Goal: Information Seeking & Learning: Compare options

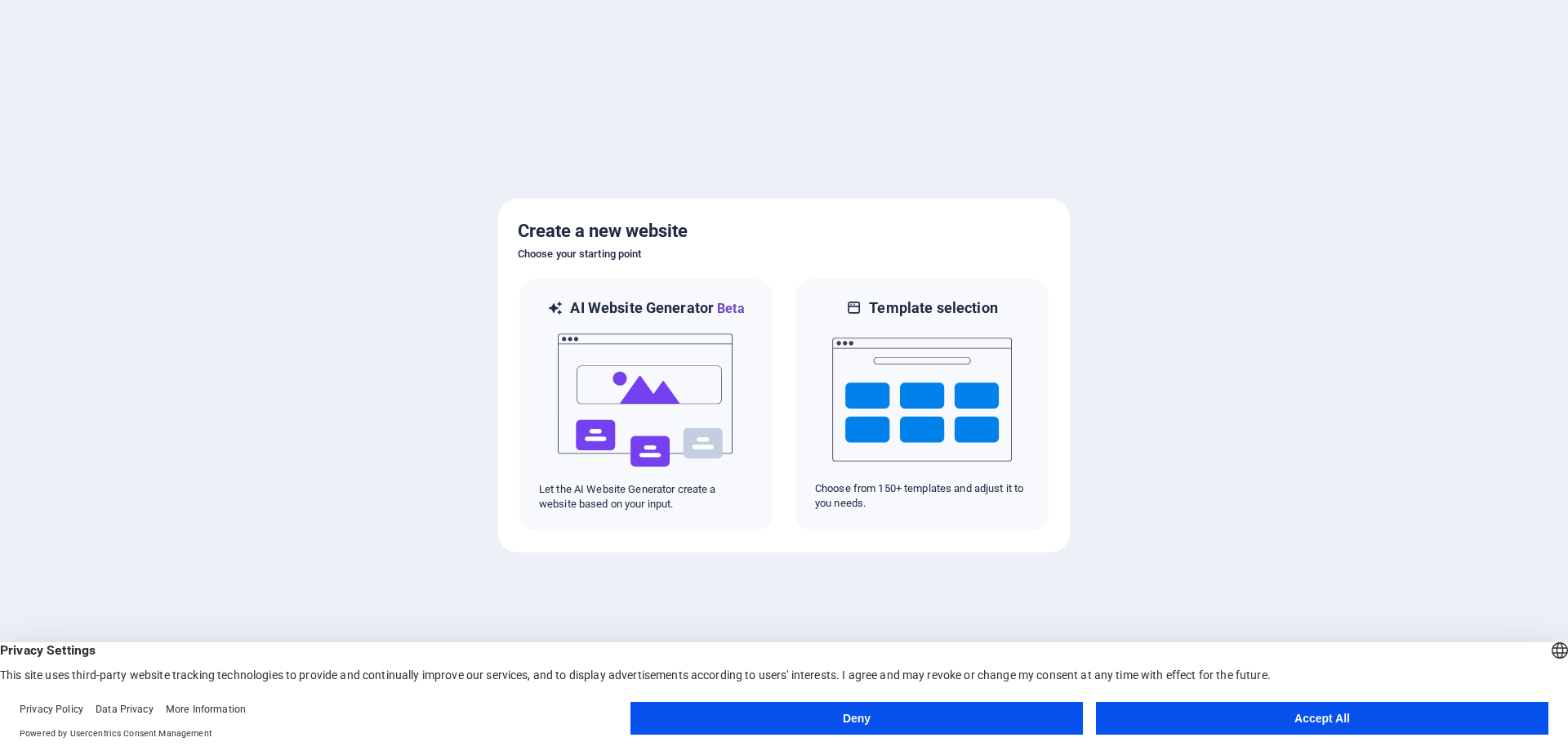
click at [845, 712] on button "Deny" at bounding box center [856, 718] width 452 height 33
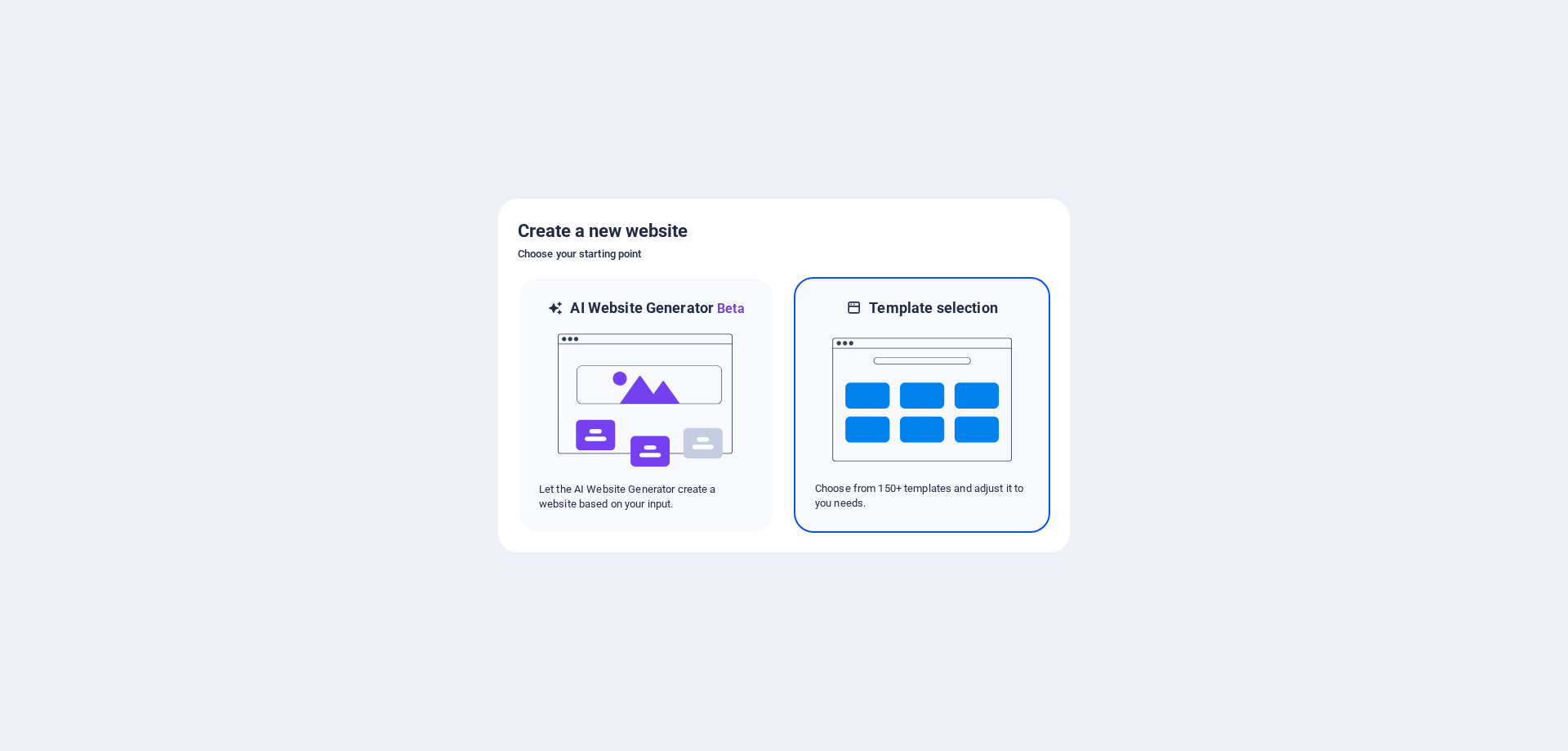
click at [899, 415] on img at bounding box center [922, 399] width 179 height 163
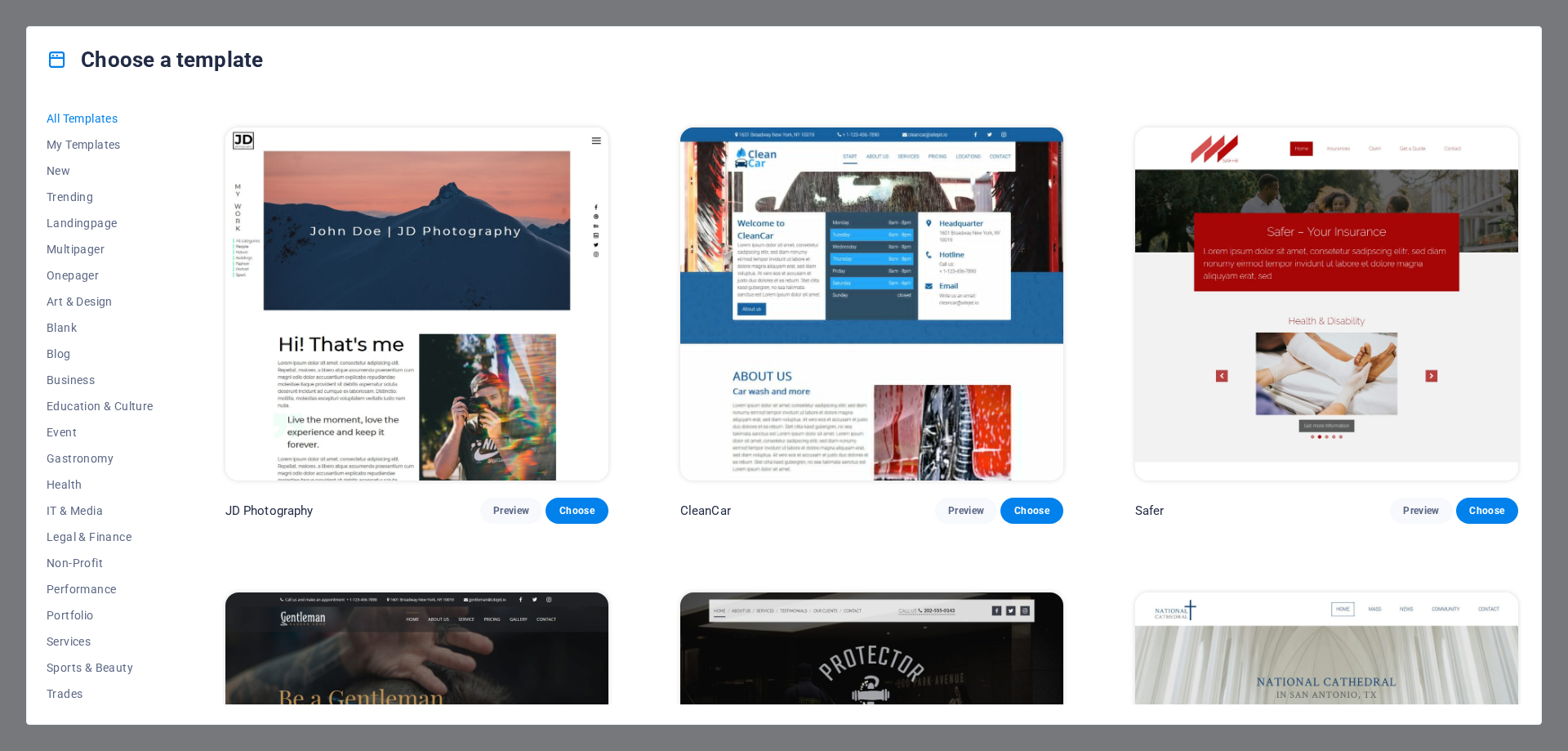
scroll to position [8824, 0]
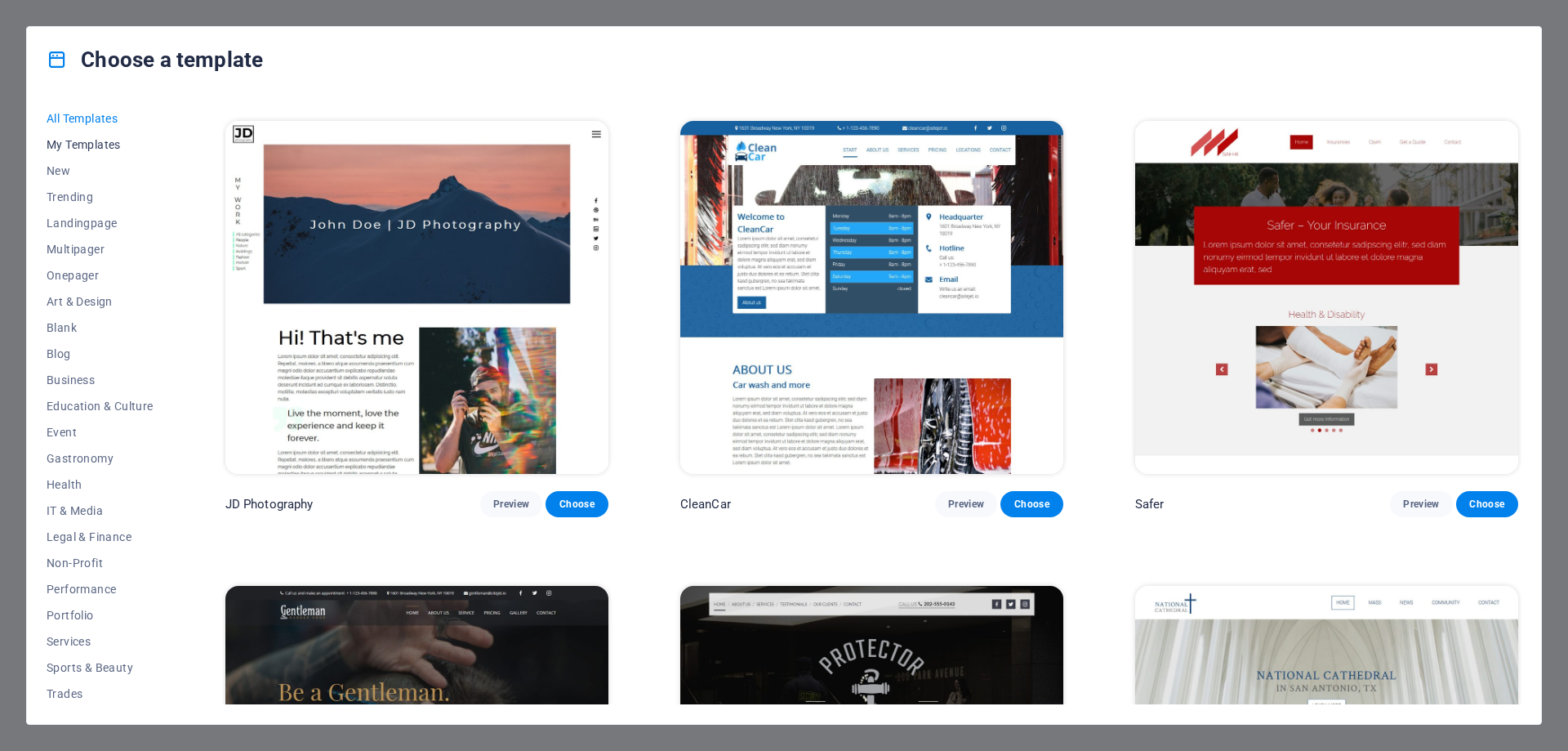
click at [88, 147] on span "My Templates" at bounding box center [100, 144] width 107 height 13
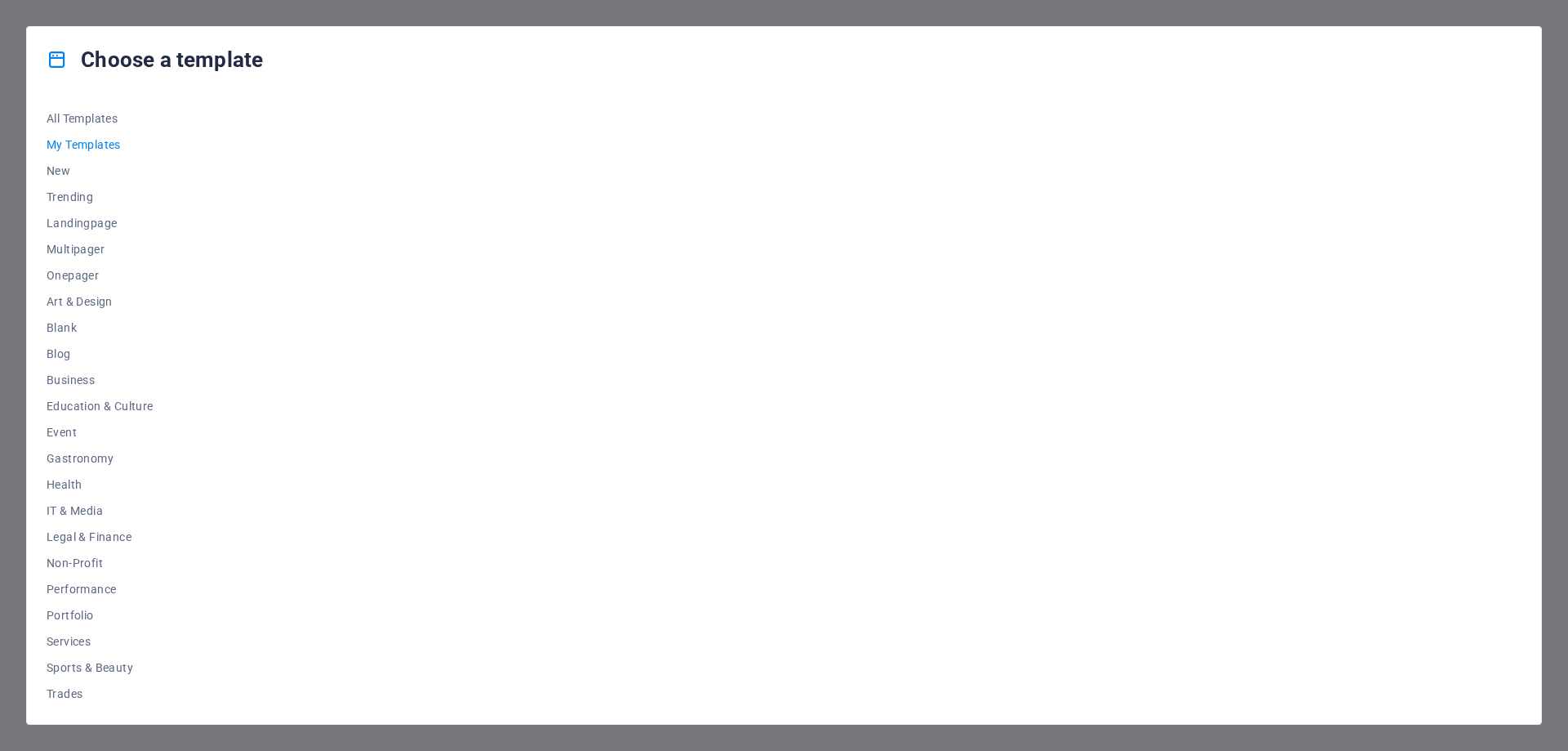
scroll to position [0, 0]
click at [80, 302] on span "Art & Design" at bounding box center [100, 301] width 107 height 13
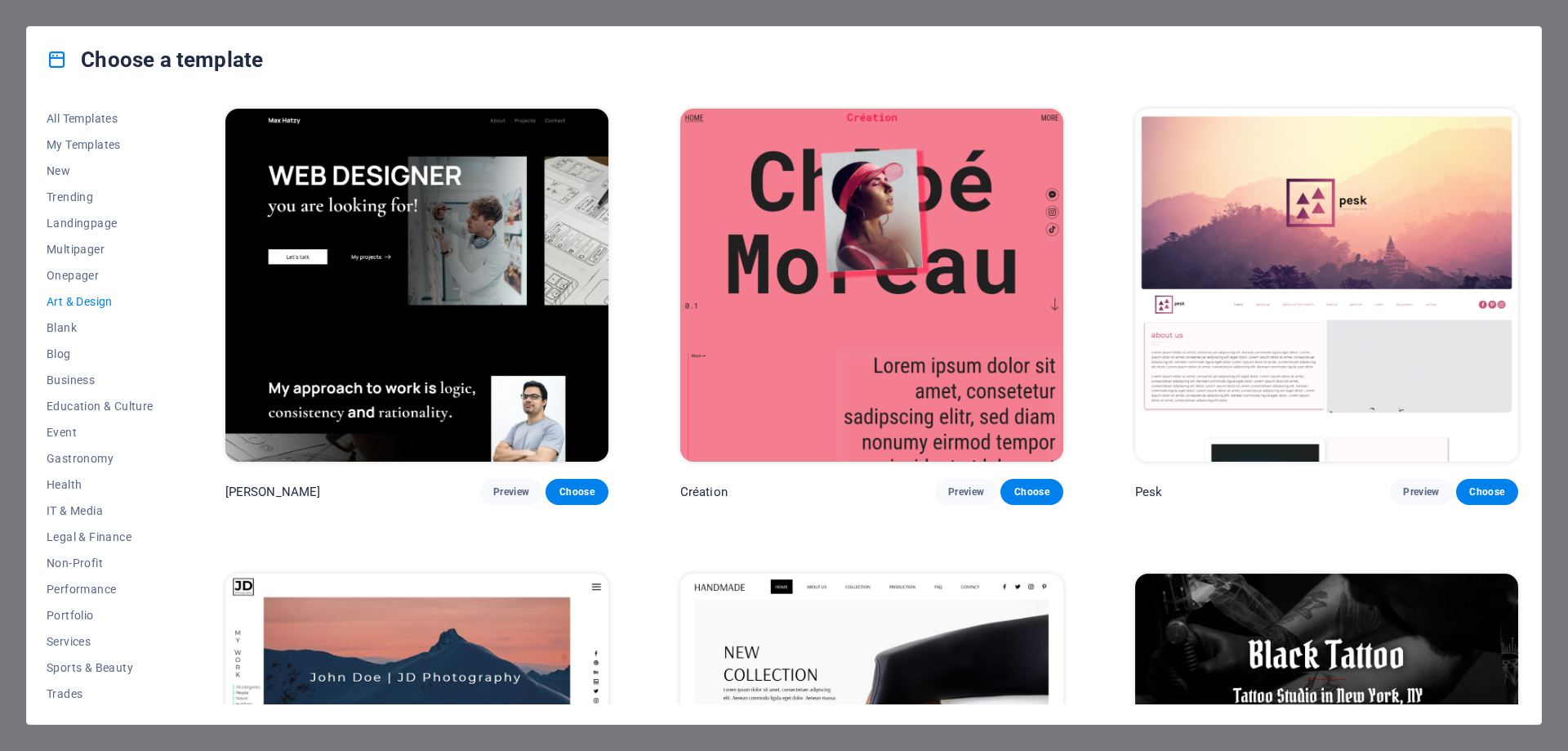
click at [80, 302] on span "Art & Design" at bounding box center [100, 301] width 107 height 13
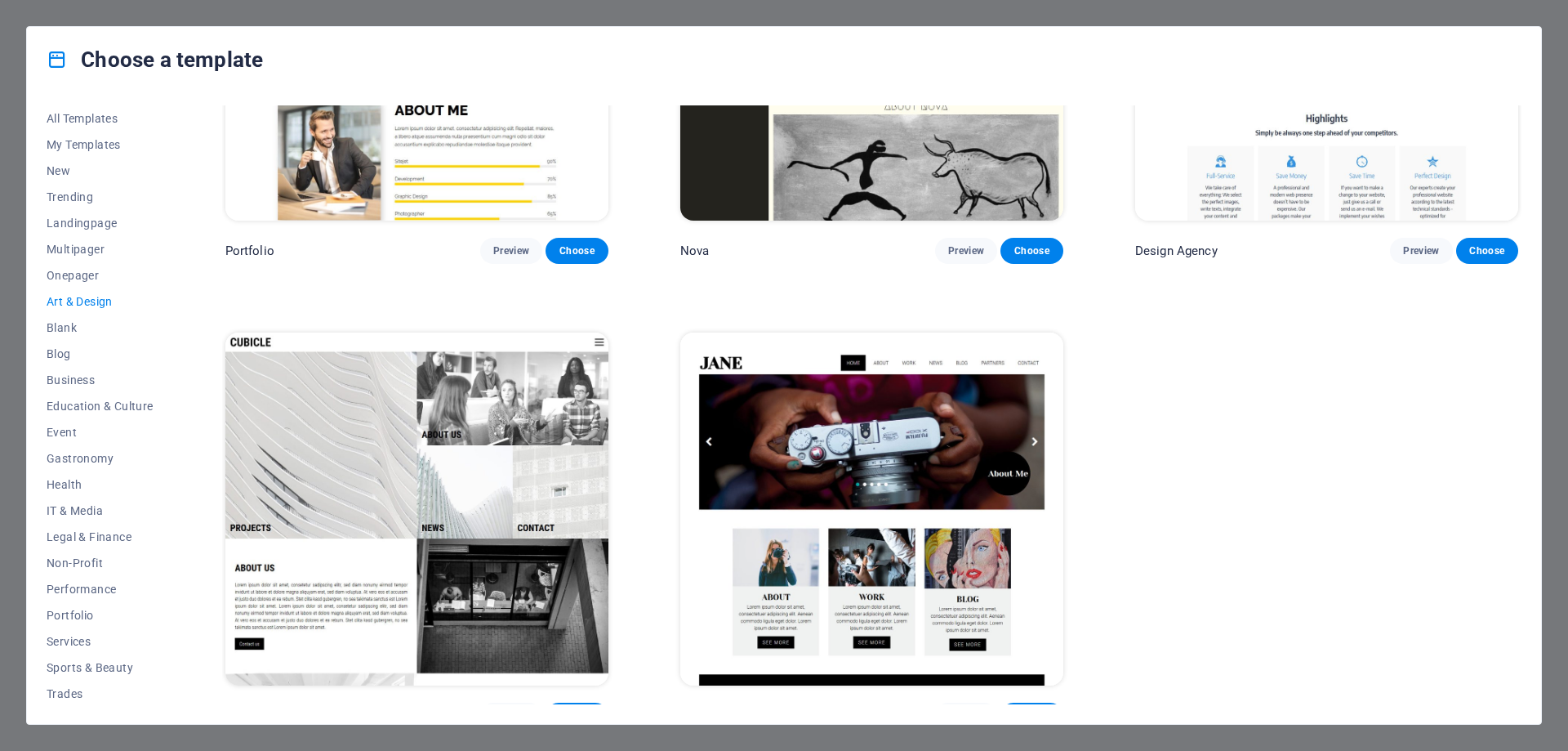
scroll to position [1652, 0]
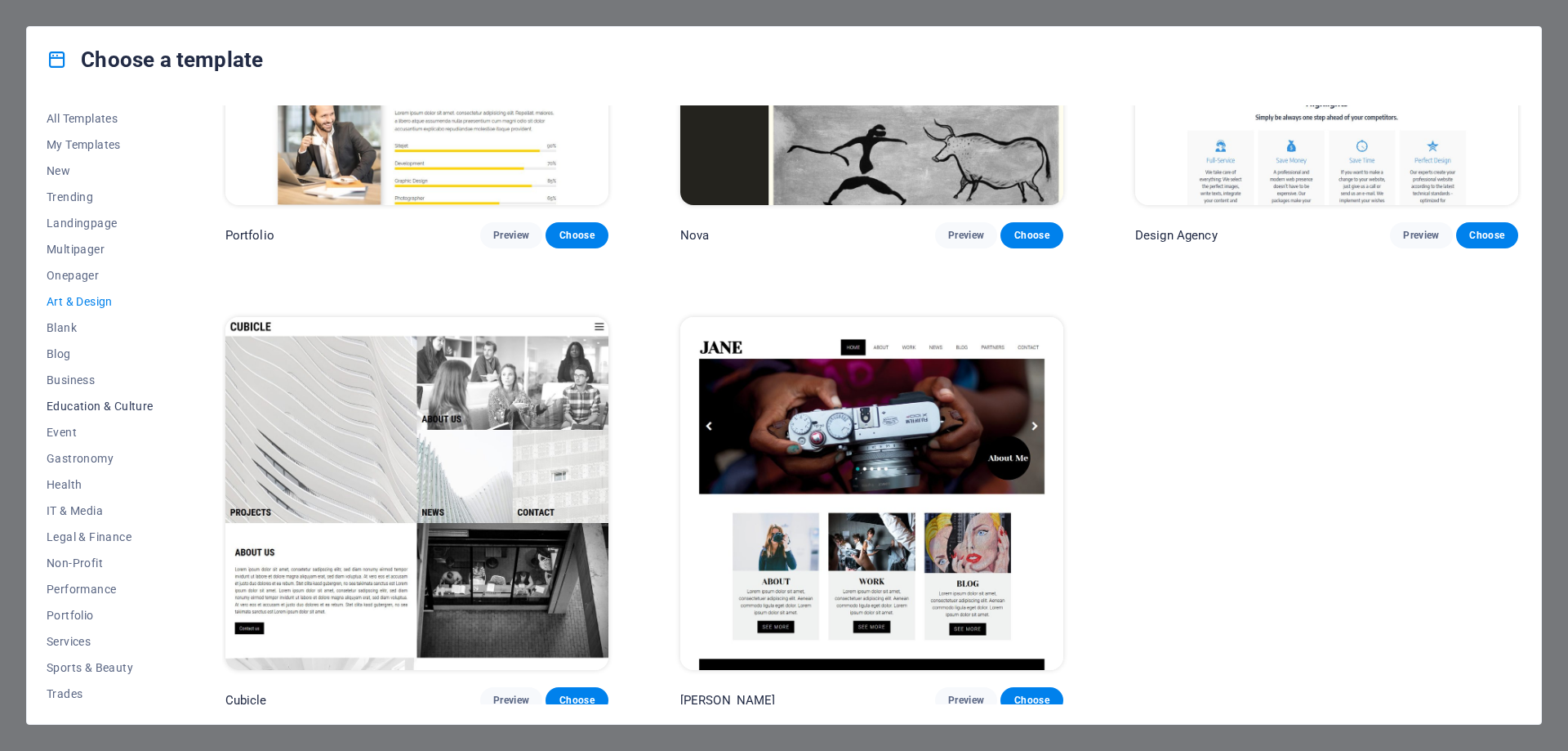
click at [129, 407] on span "Education & Culture" at bounding box center [100, 405] width 107 height 13
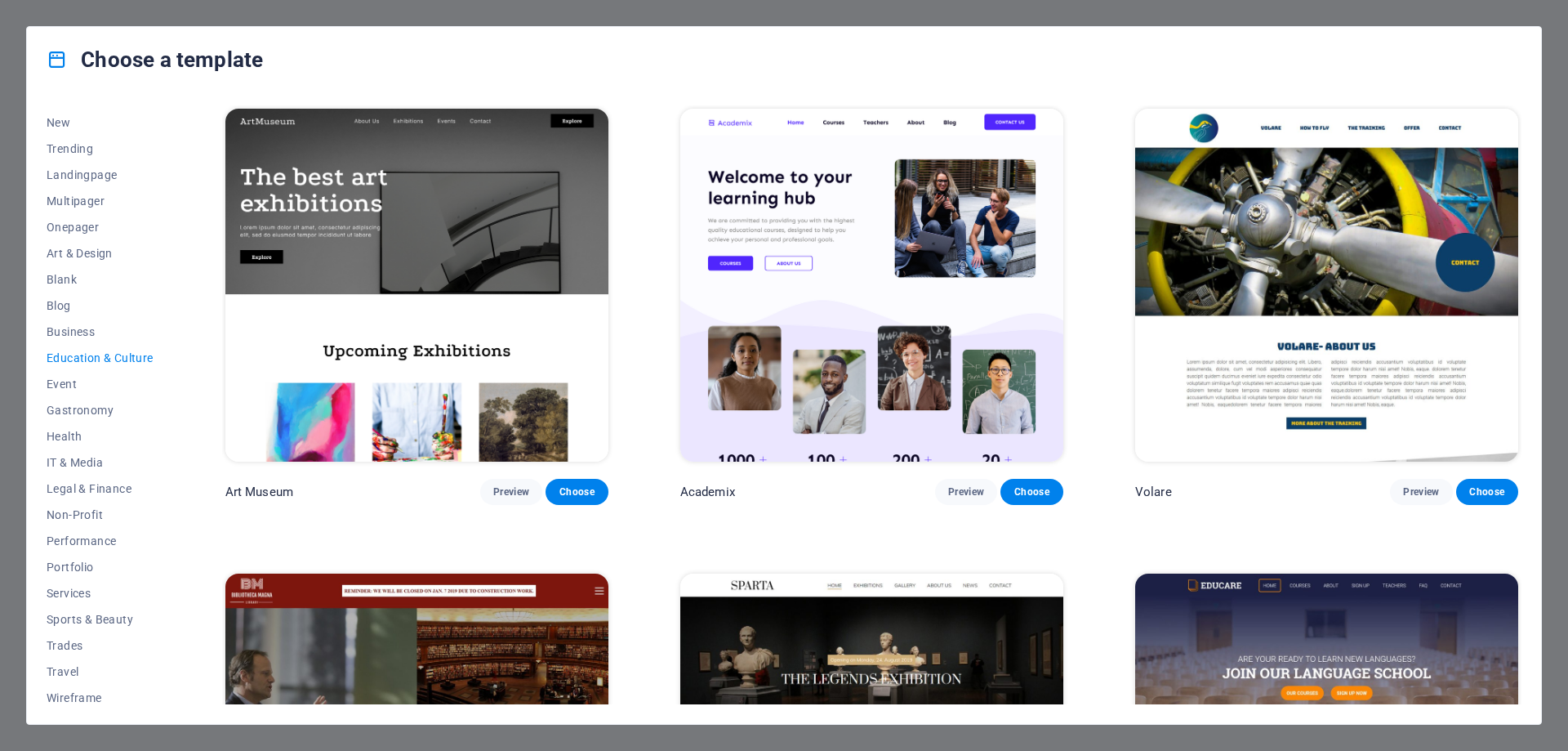
scroll to position [55, 0]
click at [107, 613] on span "Sports & Beauty" at bounding box center [100, 613] width 107 height 13
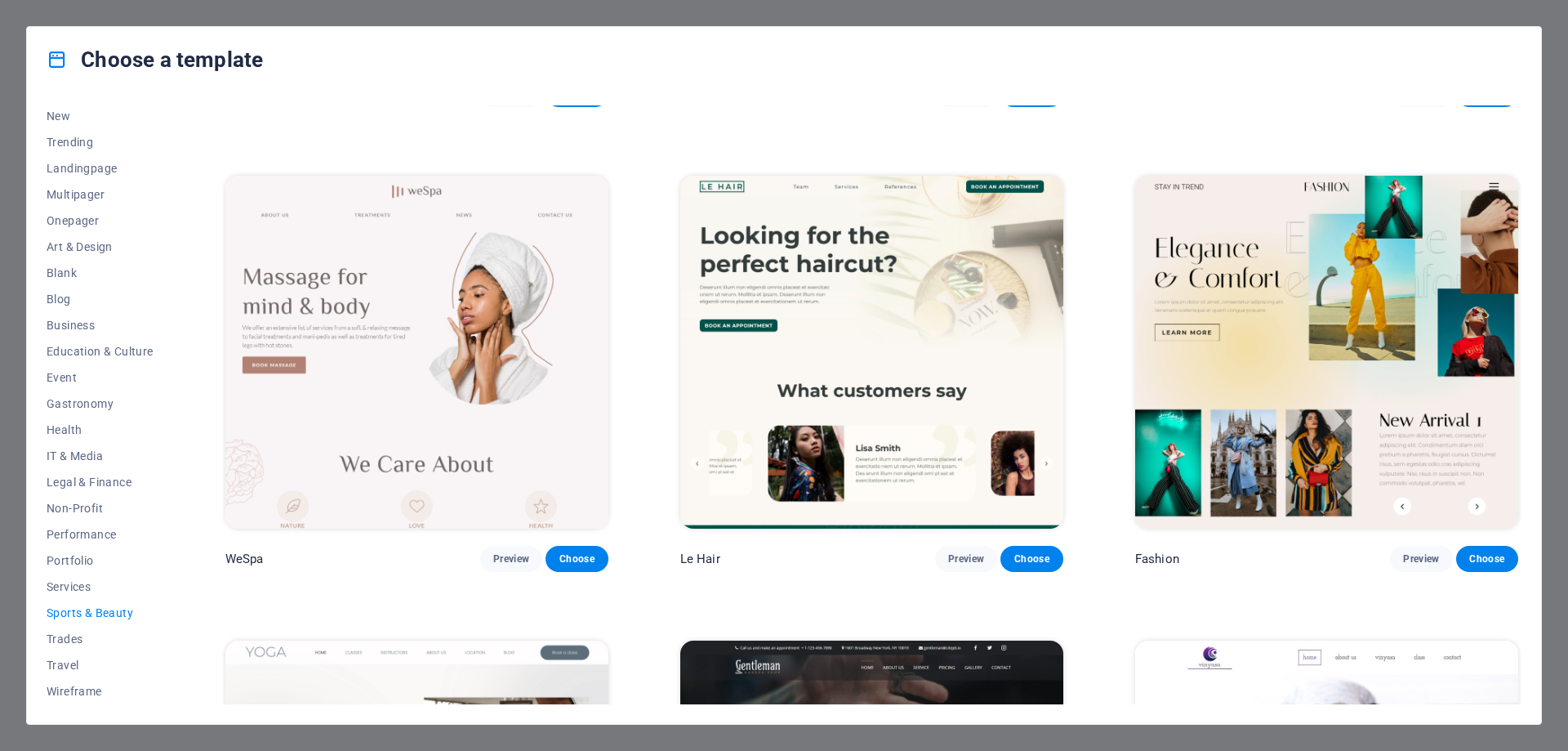
scroll to position [327, 0]
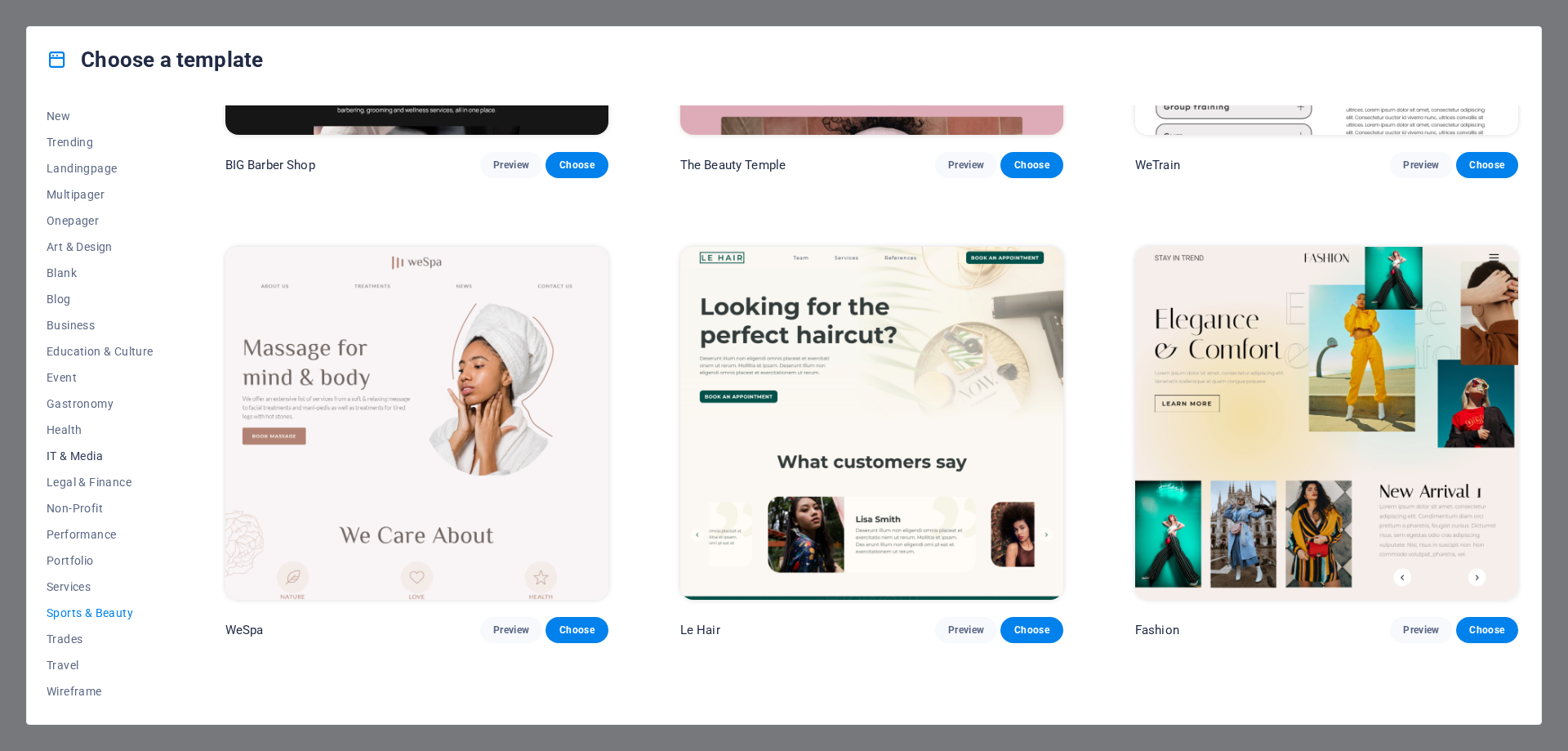
click at [93, 455] on span "IT & Media" at bounding box center [100, 455] width 107 height 13
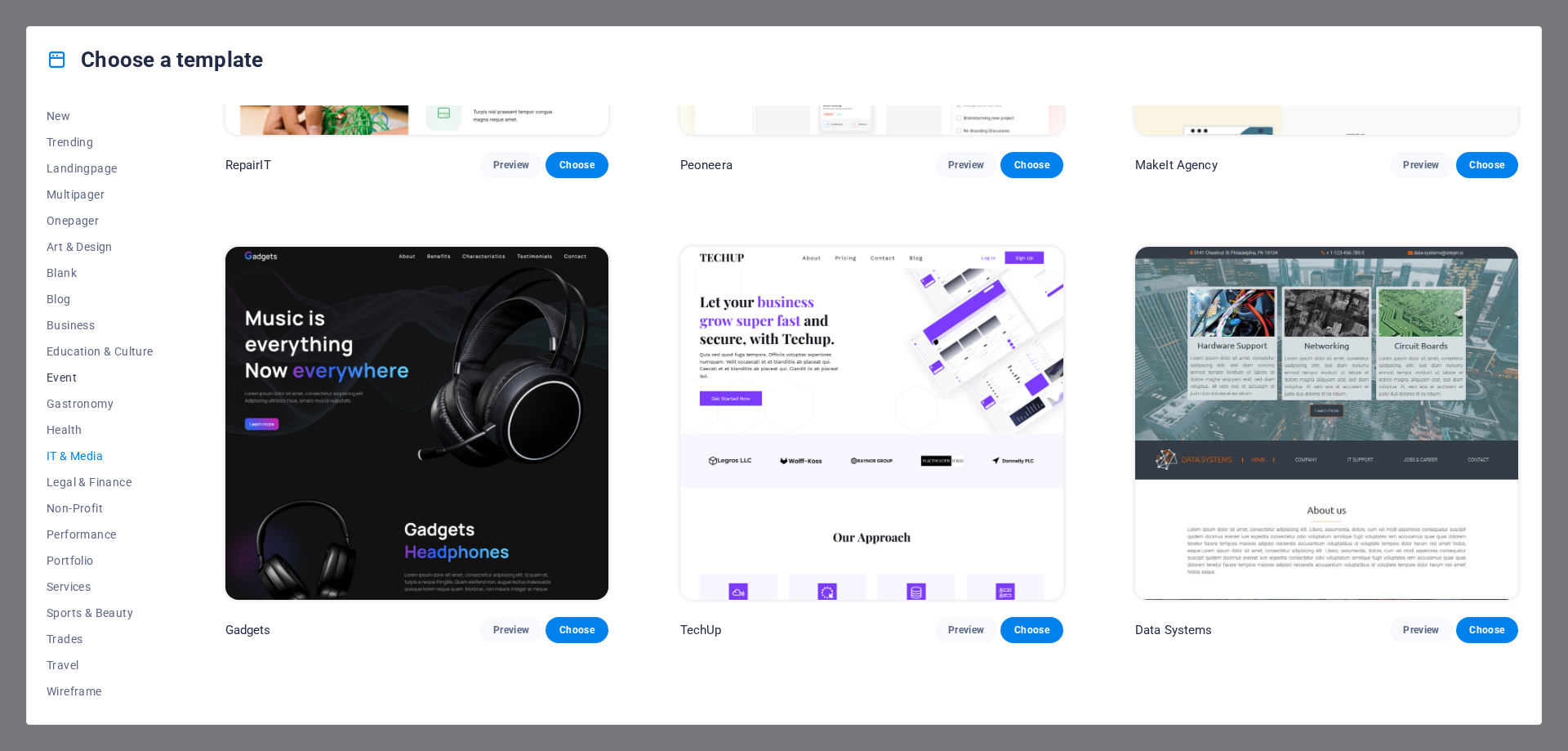
click at [64, 379] on span "Event" at bounding box center [100, 376] width 107 height 13
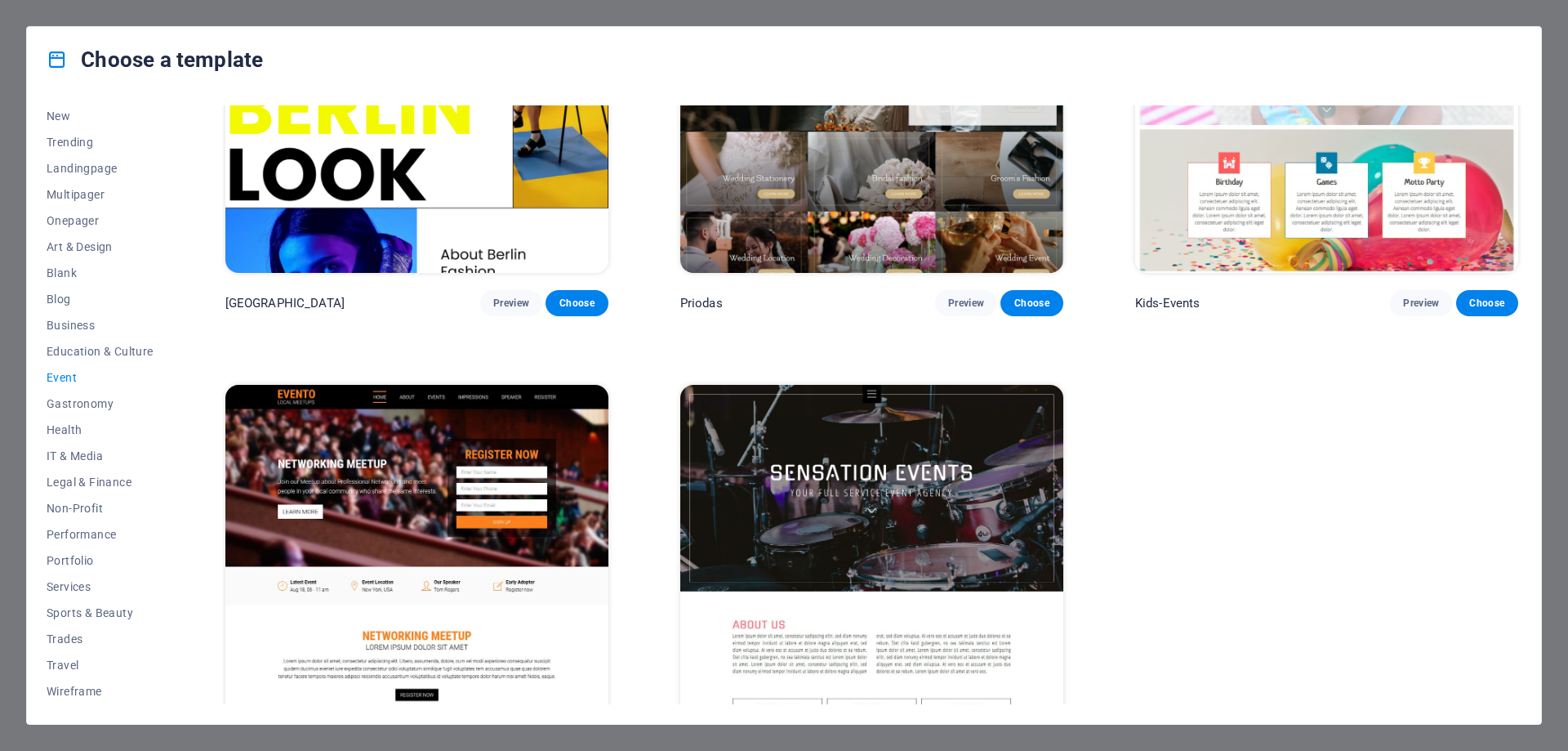
scroll to position [725, 0]
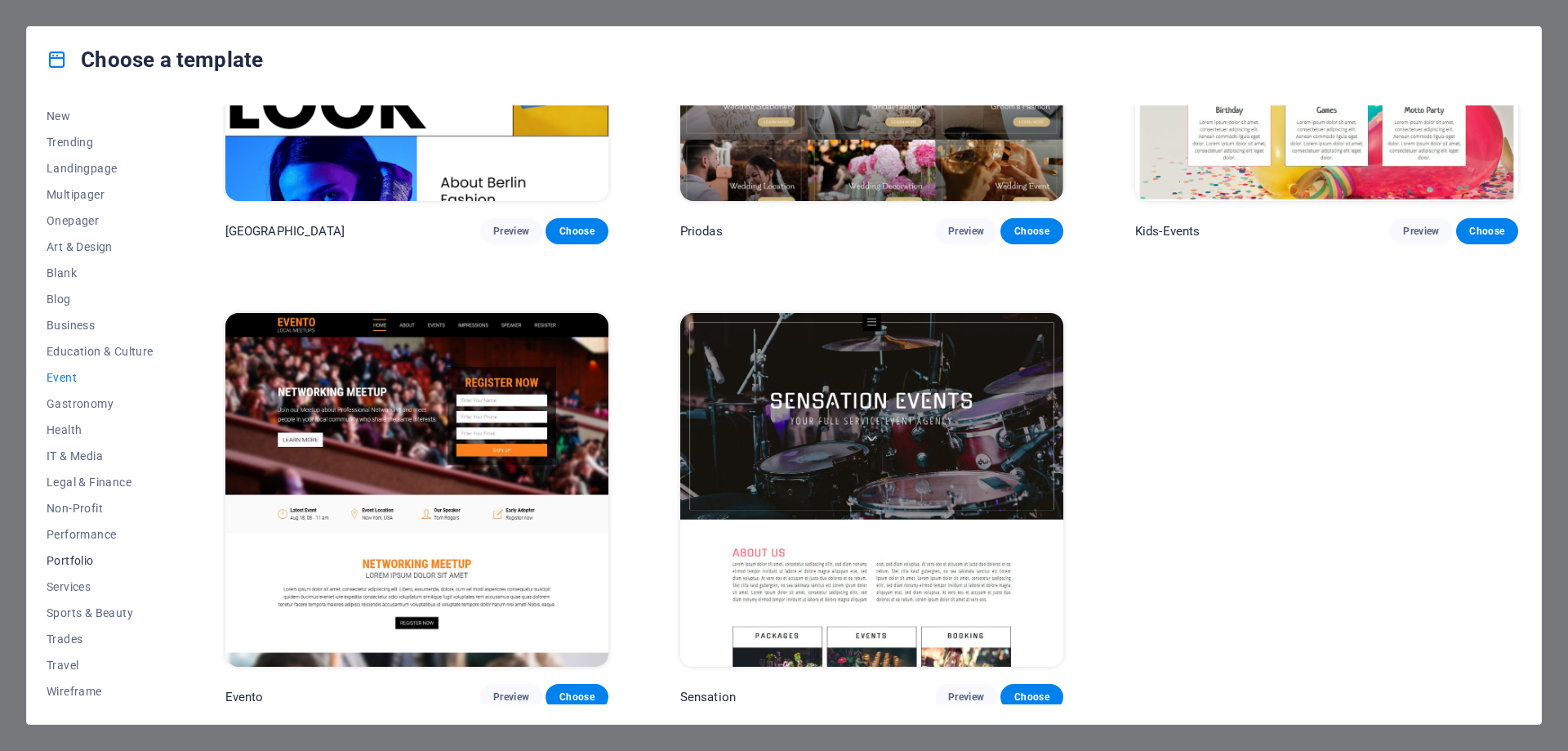
click at [79, 560] on span "Portfolio" at bounding box center [100, 560] width 107 height 13
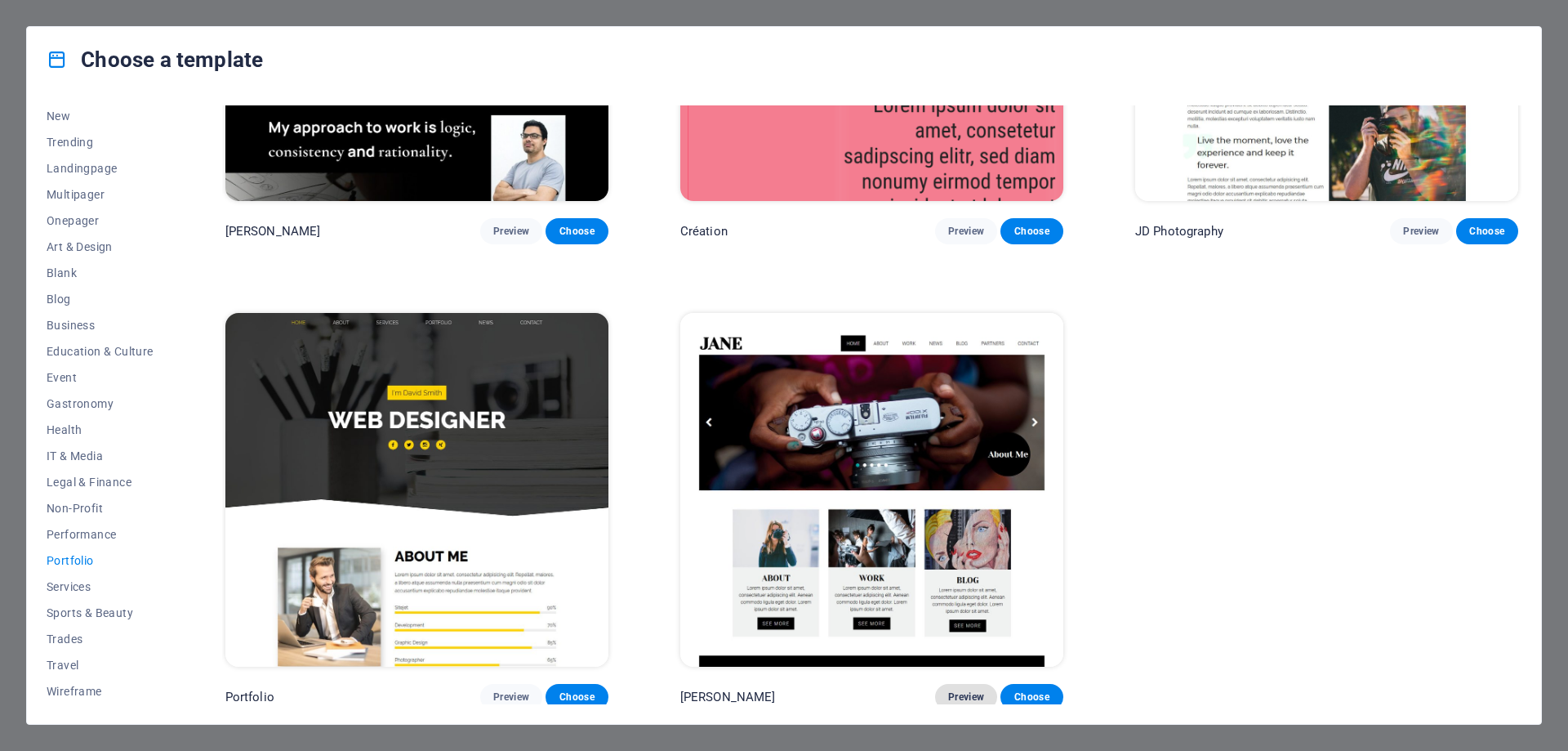
click at [964, 690] on span "Preview" at bounding box center [966, 696] width 36 height 13
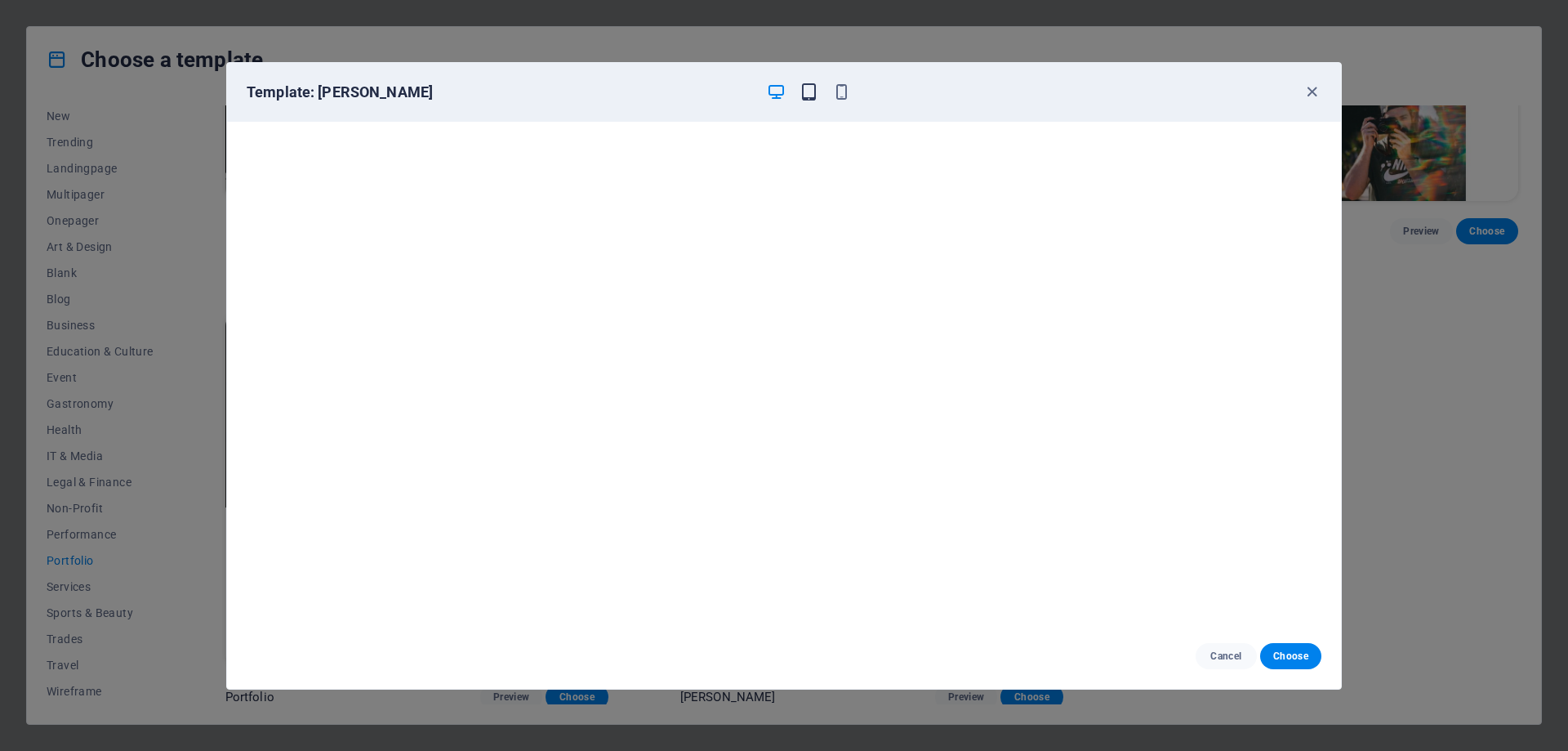
click at [811, 95] on icon "button" at bounding box center [808, 92] width 19 height 19
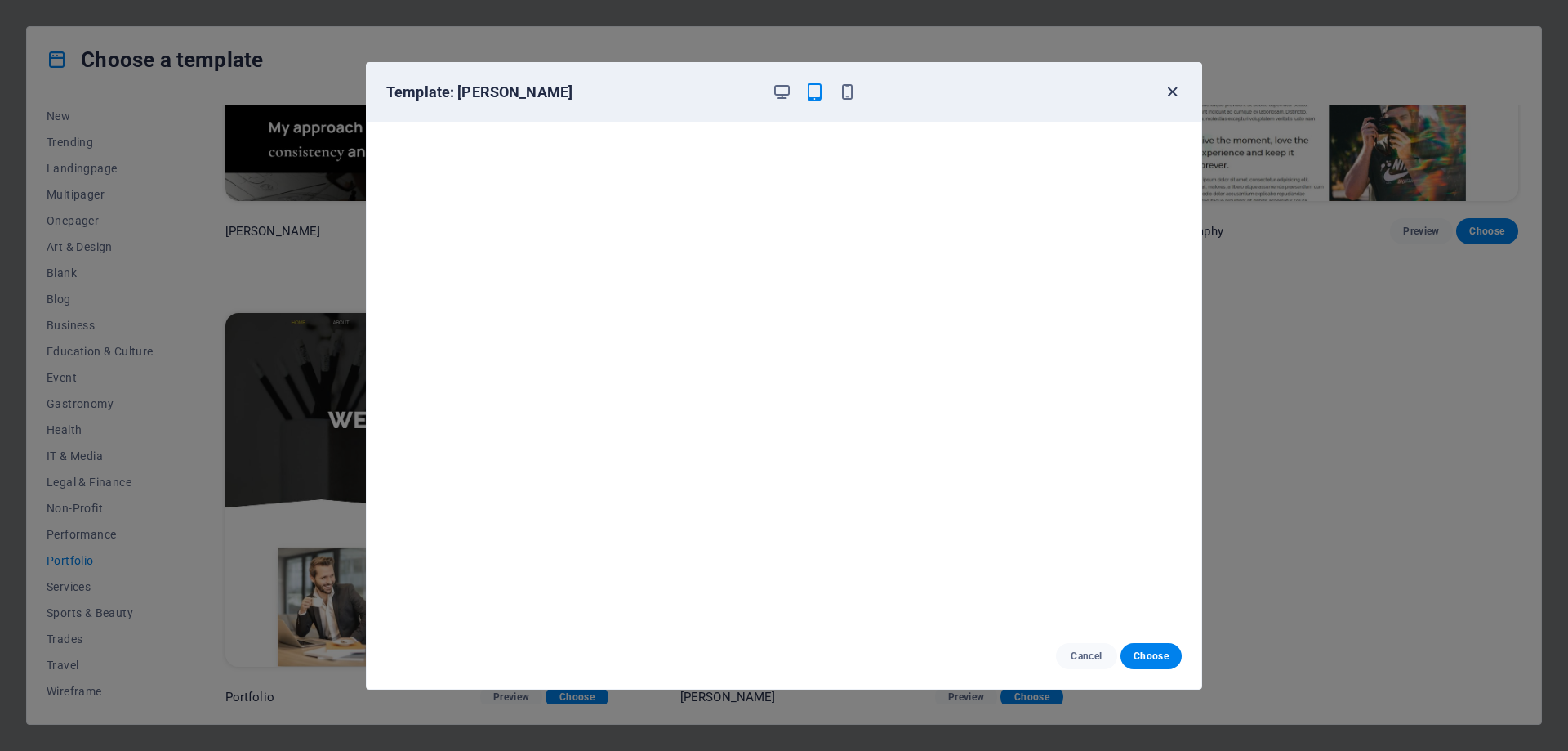
click at [1175, 88] on icon "button" at bounding box center [1172, 92] width 19 height 19
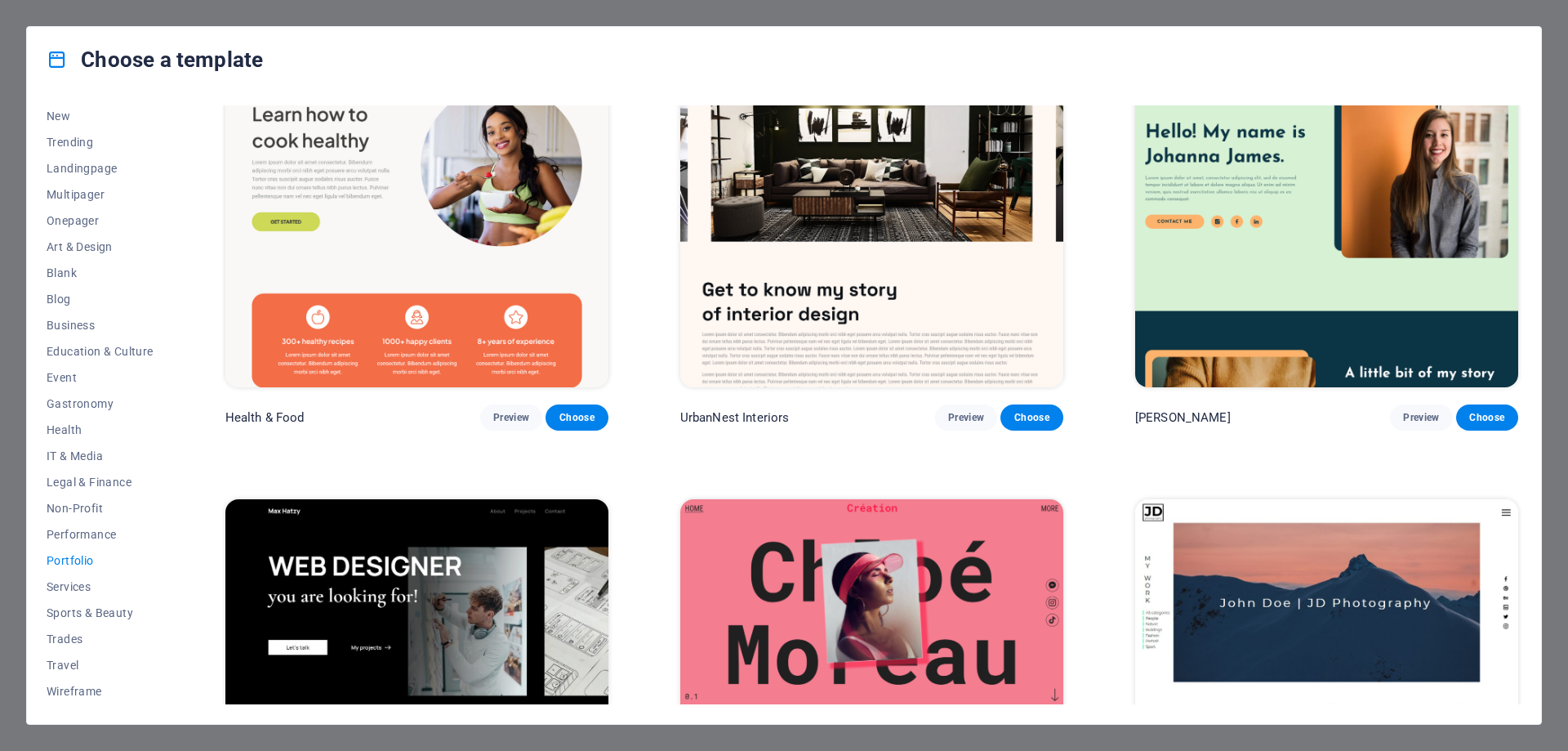
scroll to position [0, 0]
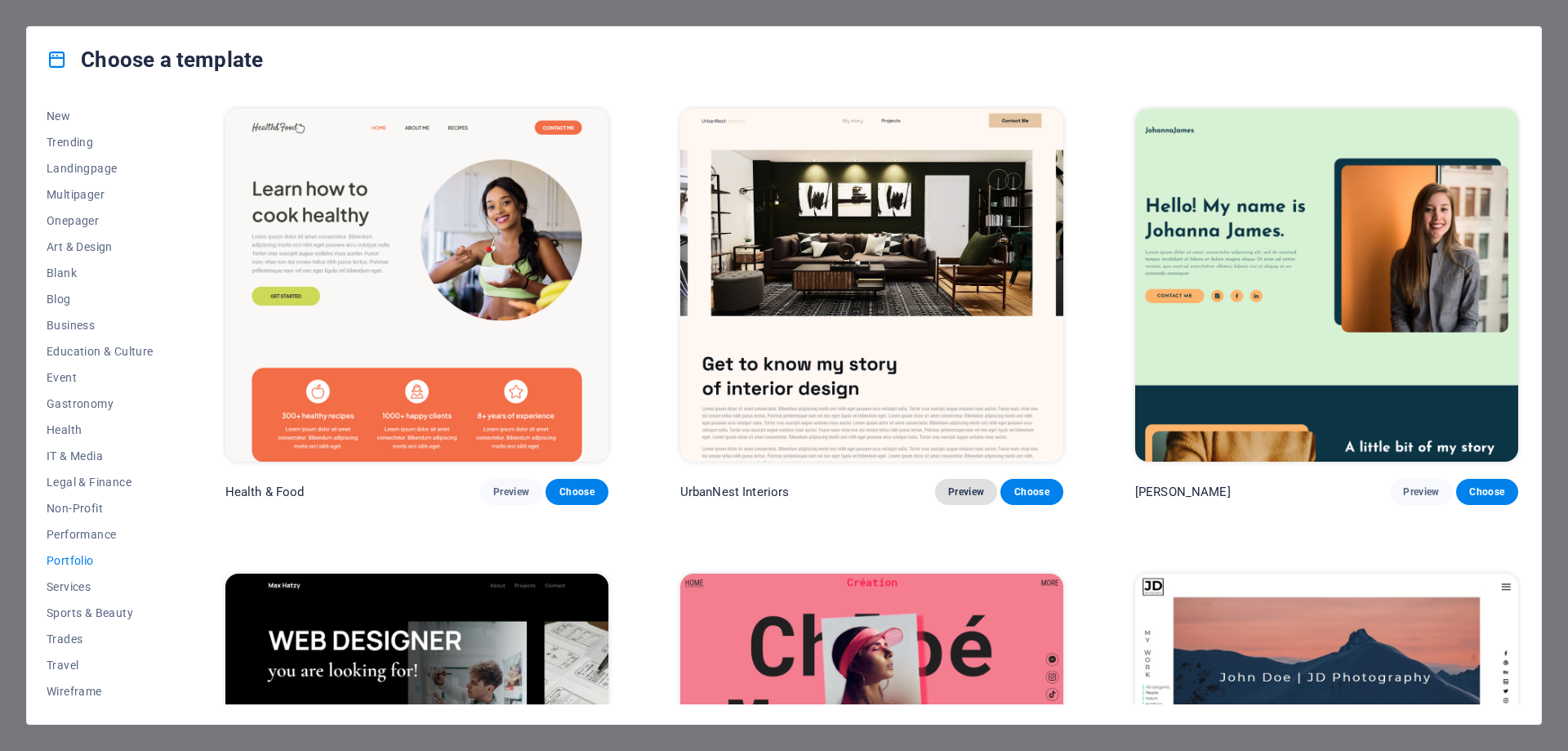
click at [973, 490] on span "Preview" at bounding box center [966, 491] width 36 height 13
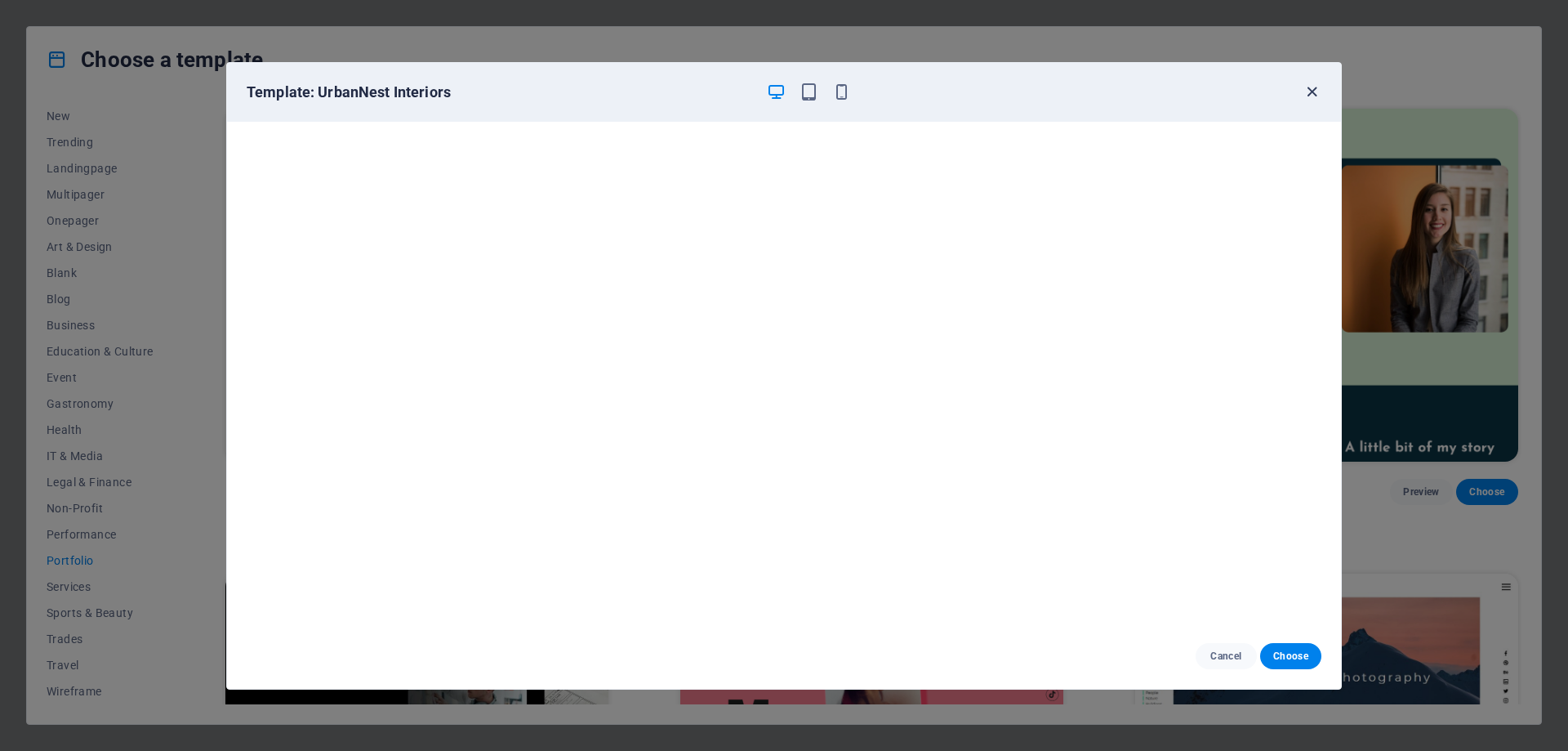
click at [1311, 90] on icon "button" at bounding box center [1311, 92] width 19 height 19
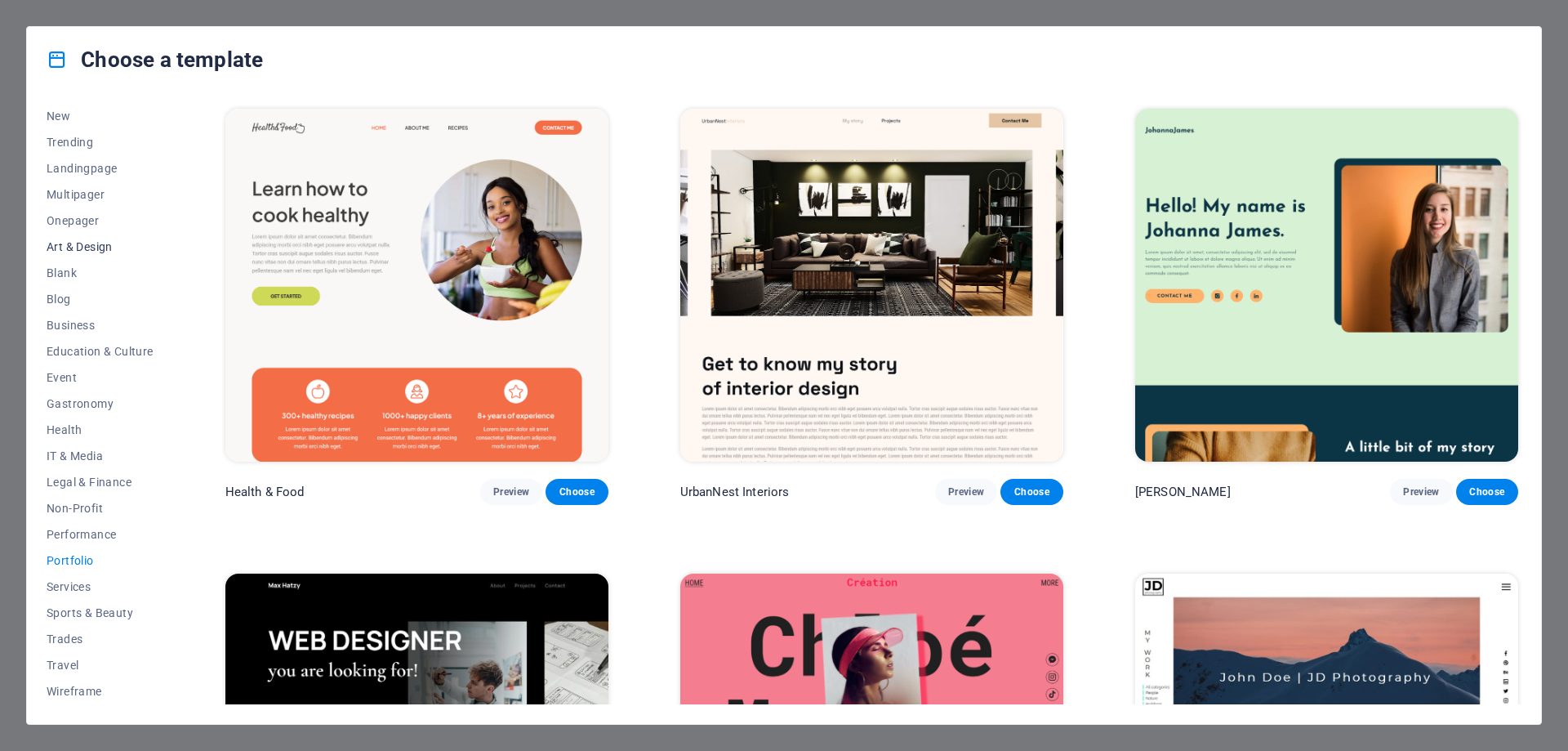
click at [72, 246] on span "Art & Design" at bounding box center [100, 246] width 107 height 13
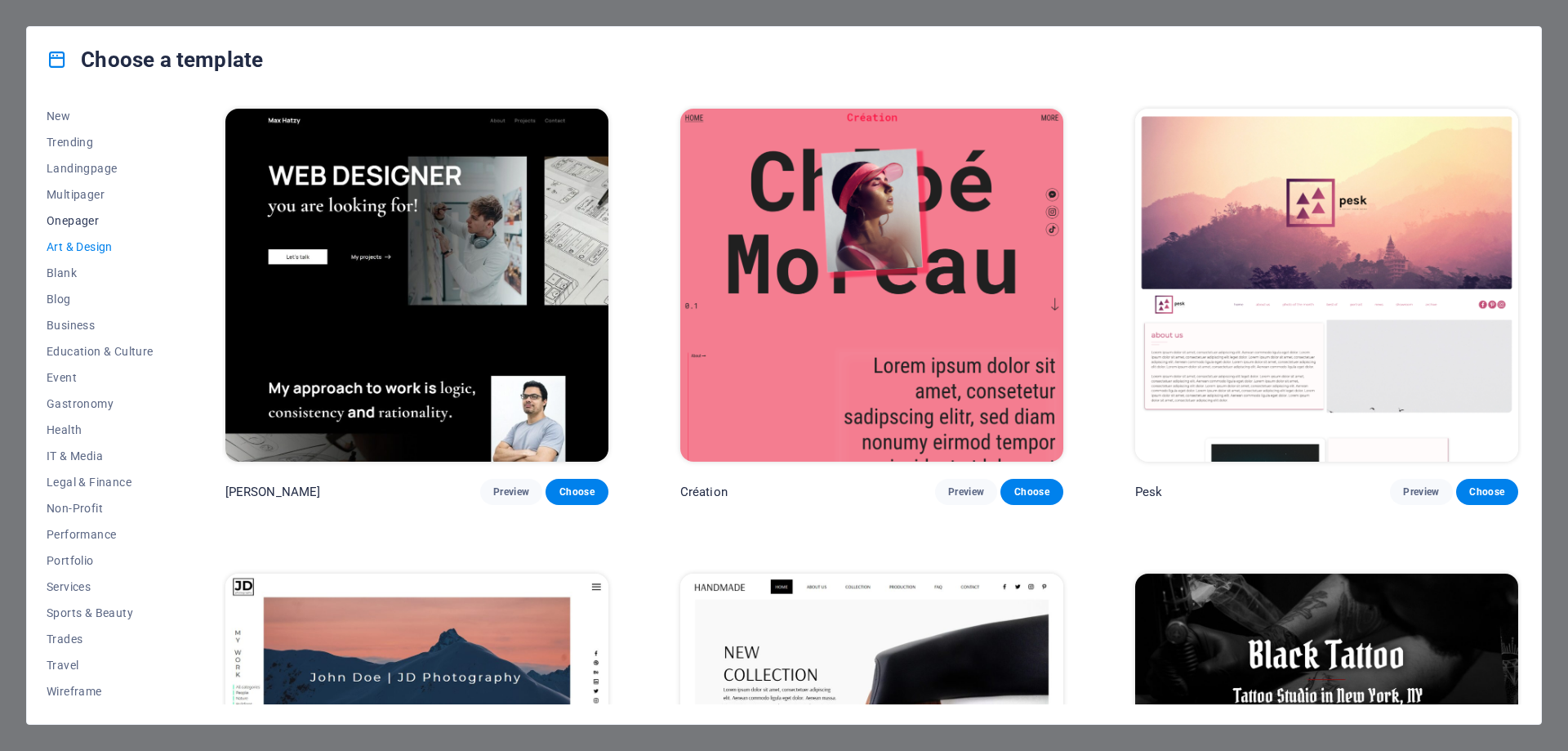
click at [76, 220] on span "Onepager" at bounding box center [100, 220] width 107 height 13
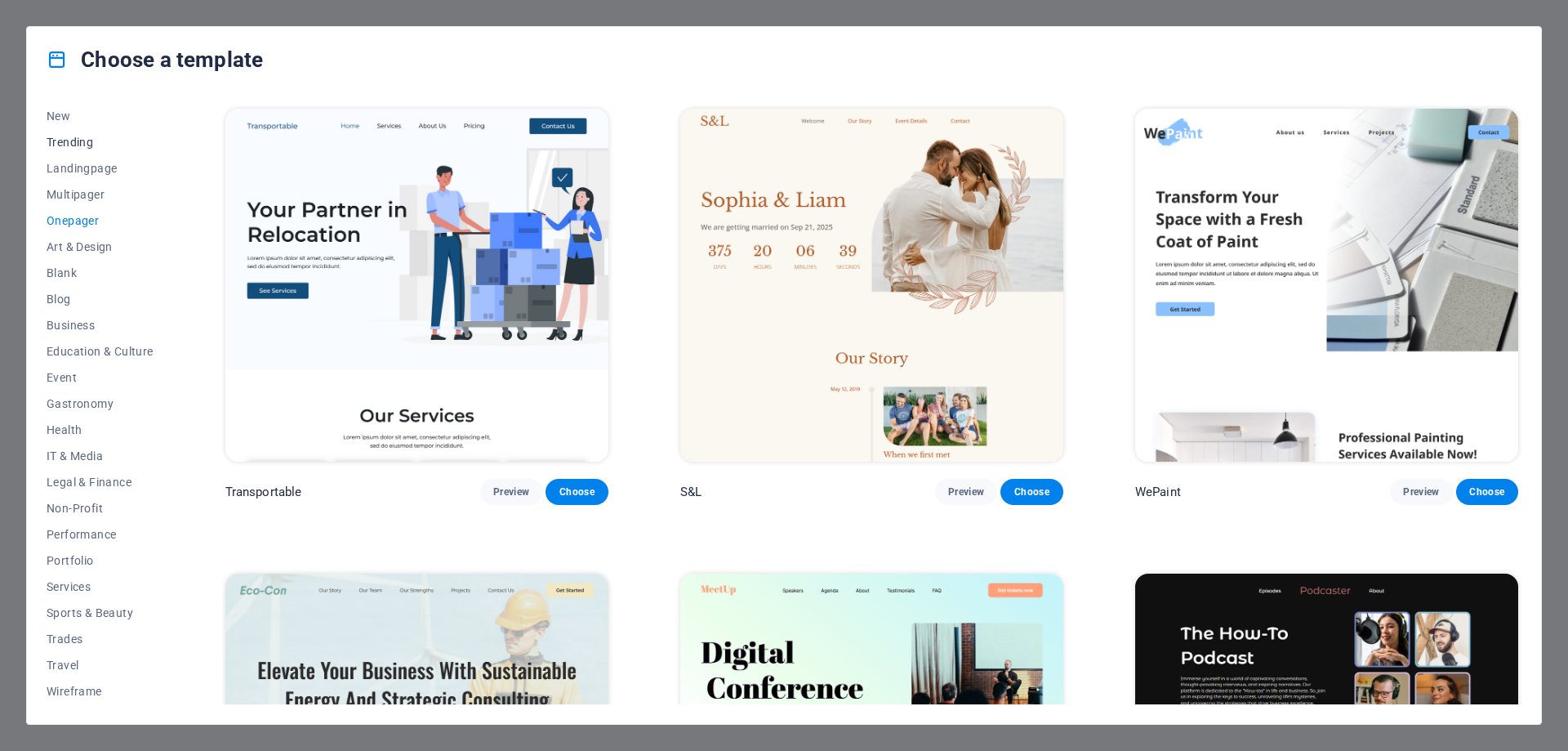
click at [67, 138] on span "Trending" at bounding box center [100, 141] width 107 height 13
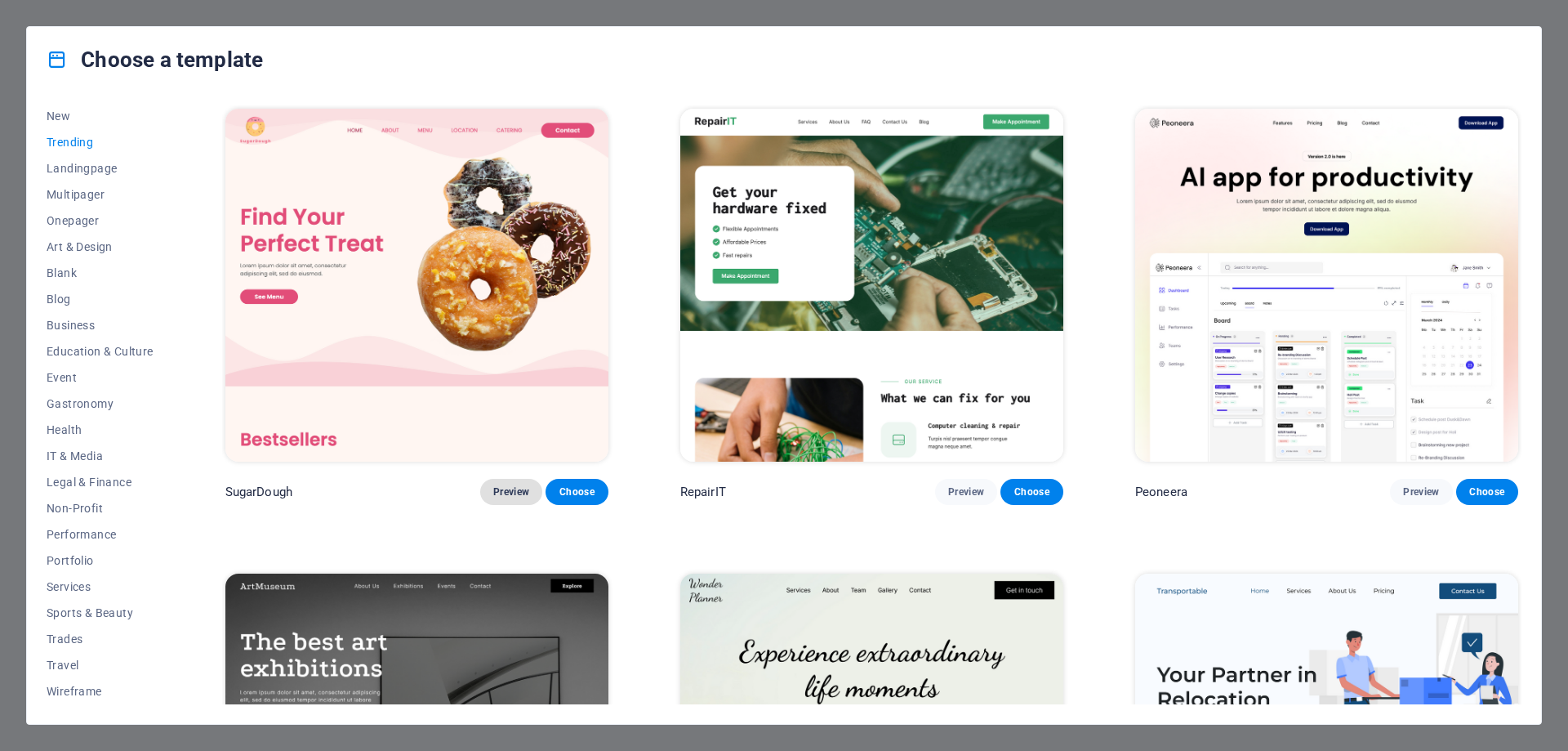
click at [502, 491] on span "Preview" at bounding box center [511, 491] width 36 height 13
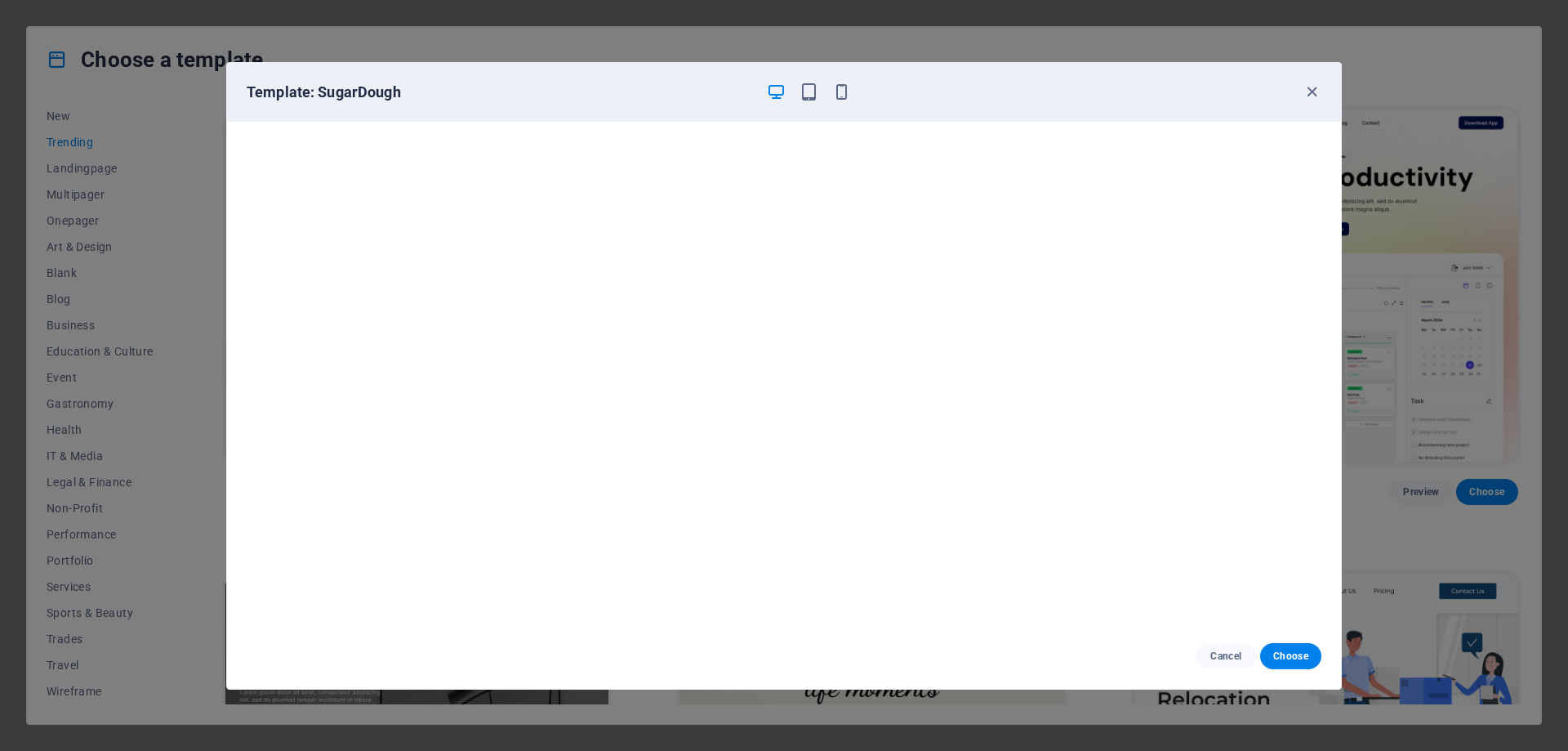
scroll to position [4, 0]
click at [1226, 655] on span "Cancel" at bounding box center [1226, 655] width 35 height 13
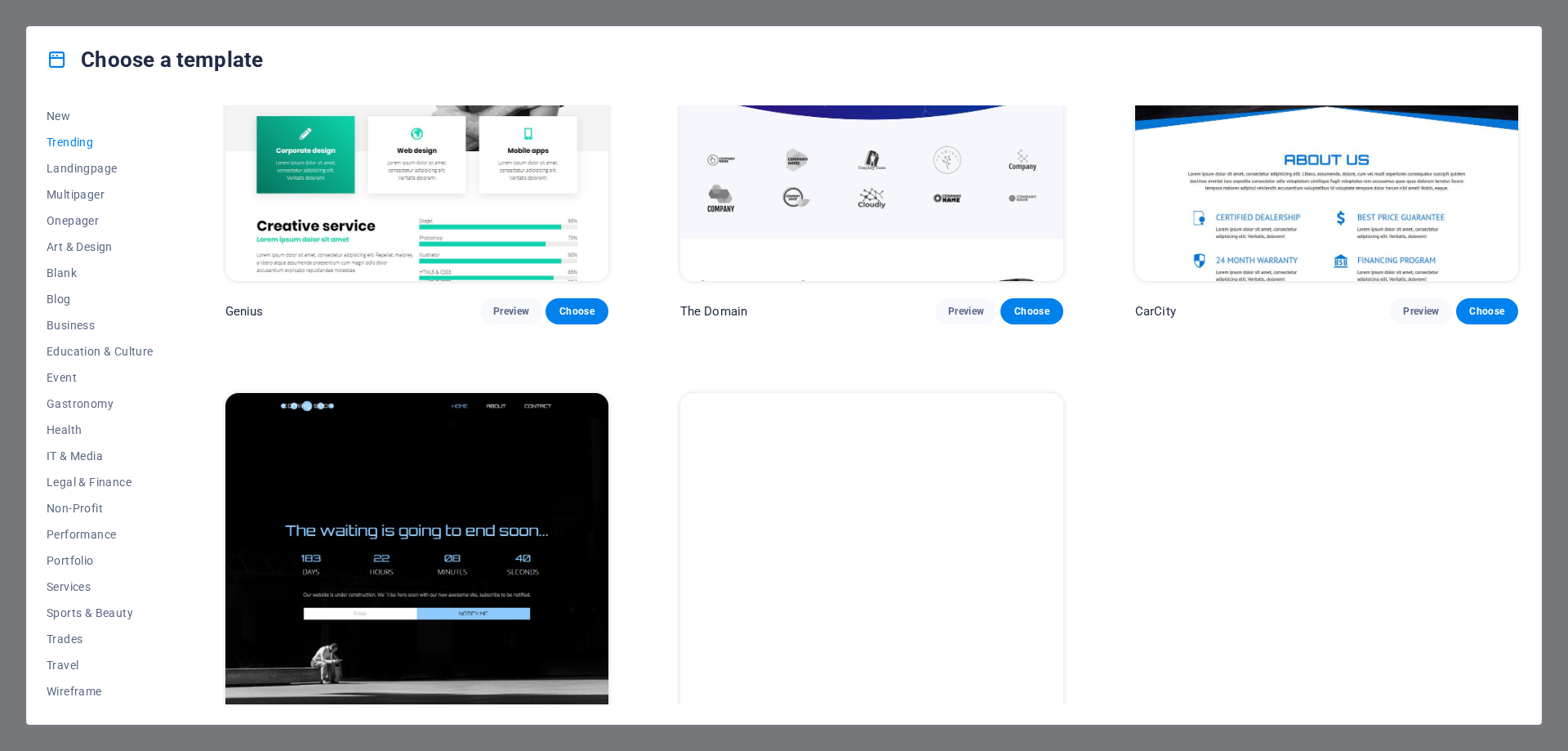
scroll to position [2116, 0]
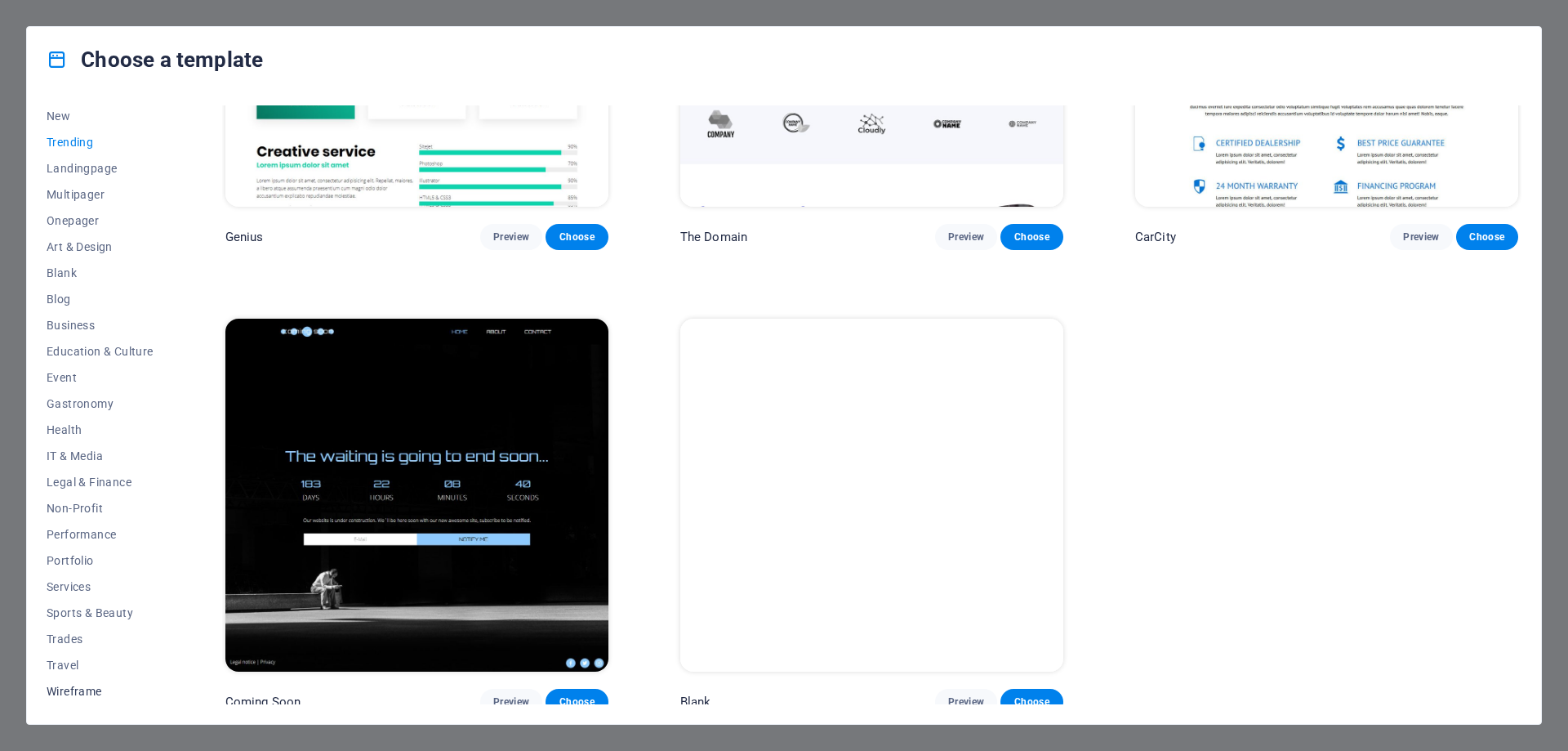
click at [65, 689] on span "Wireframe" at bounding box center [100, 690] width 107 height 13
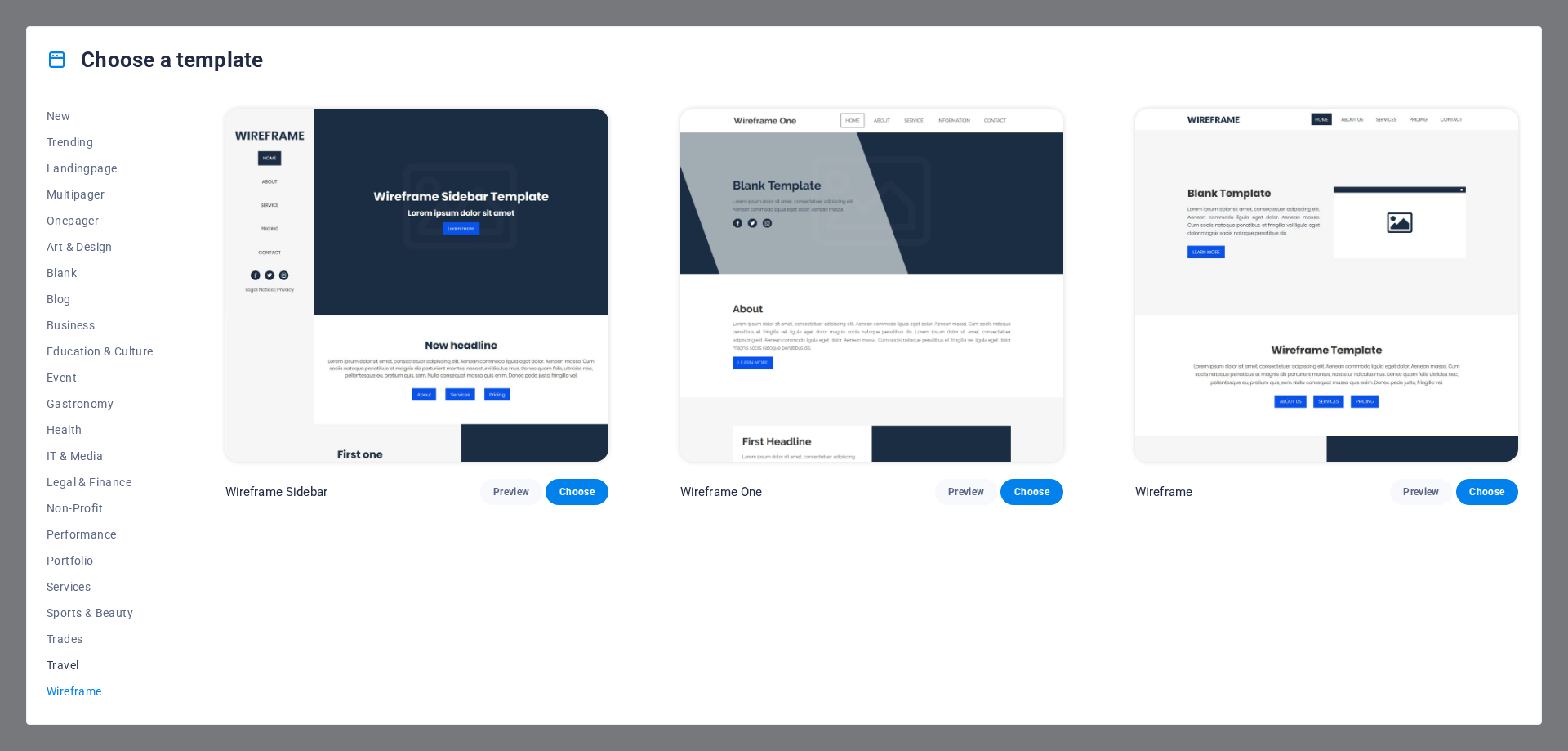
click at [65, 663] on span "Travel" at bounding box center [100, 664] width 107 height 13
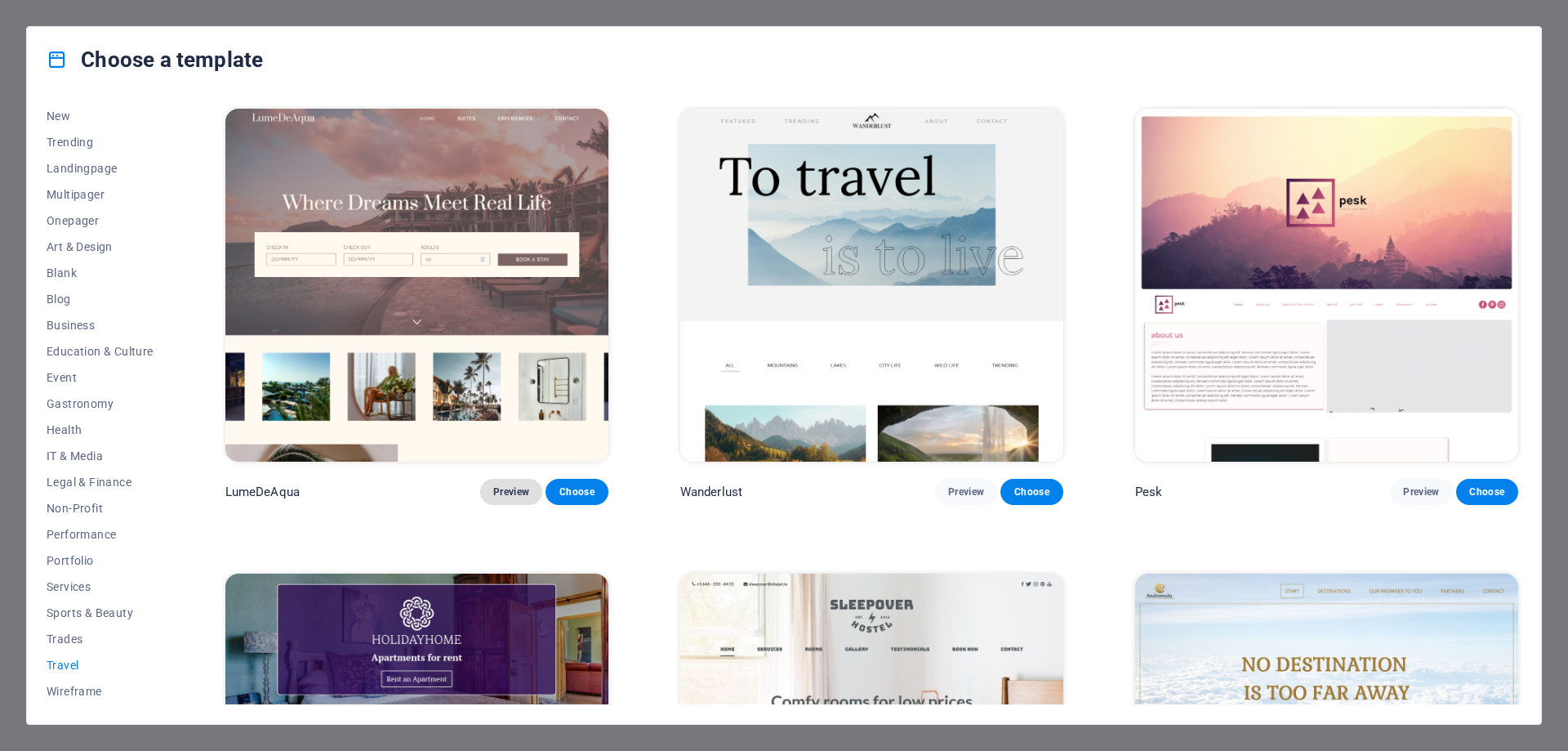
click at [505, 488] on span "Preview" at bounding box center [511, 491] width 36 height 13
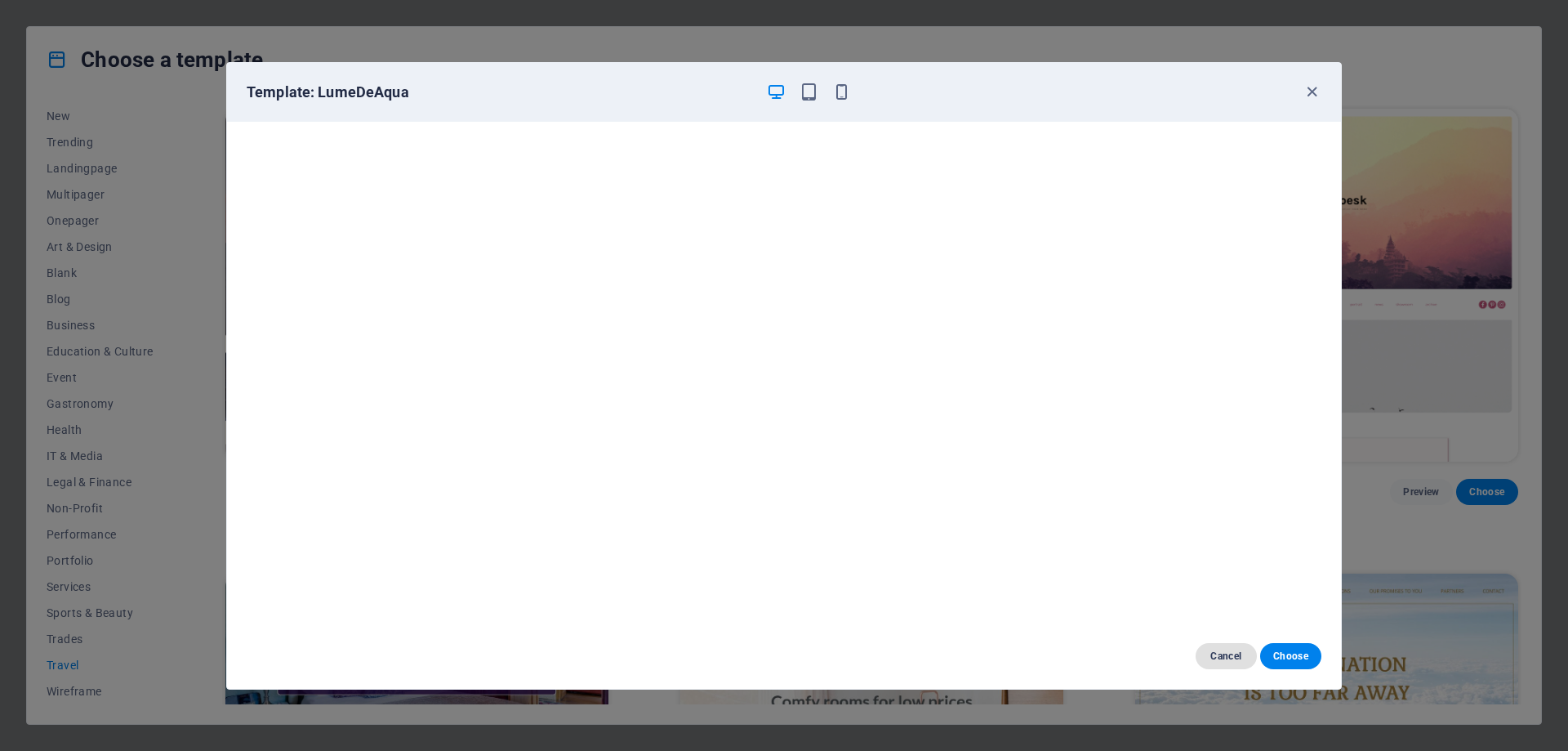
click at [1229, 654] on span "Cancel" at bounding box center [1226, 655] width 35 height 13
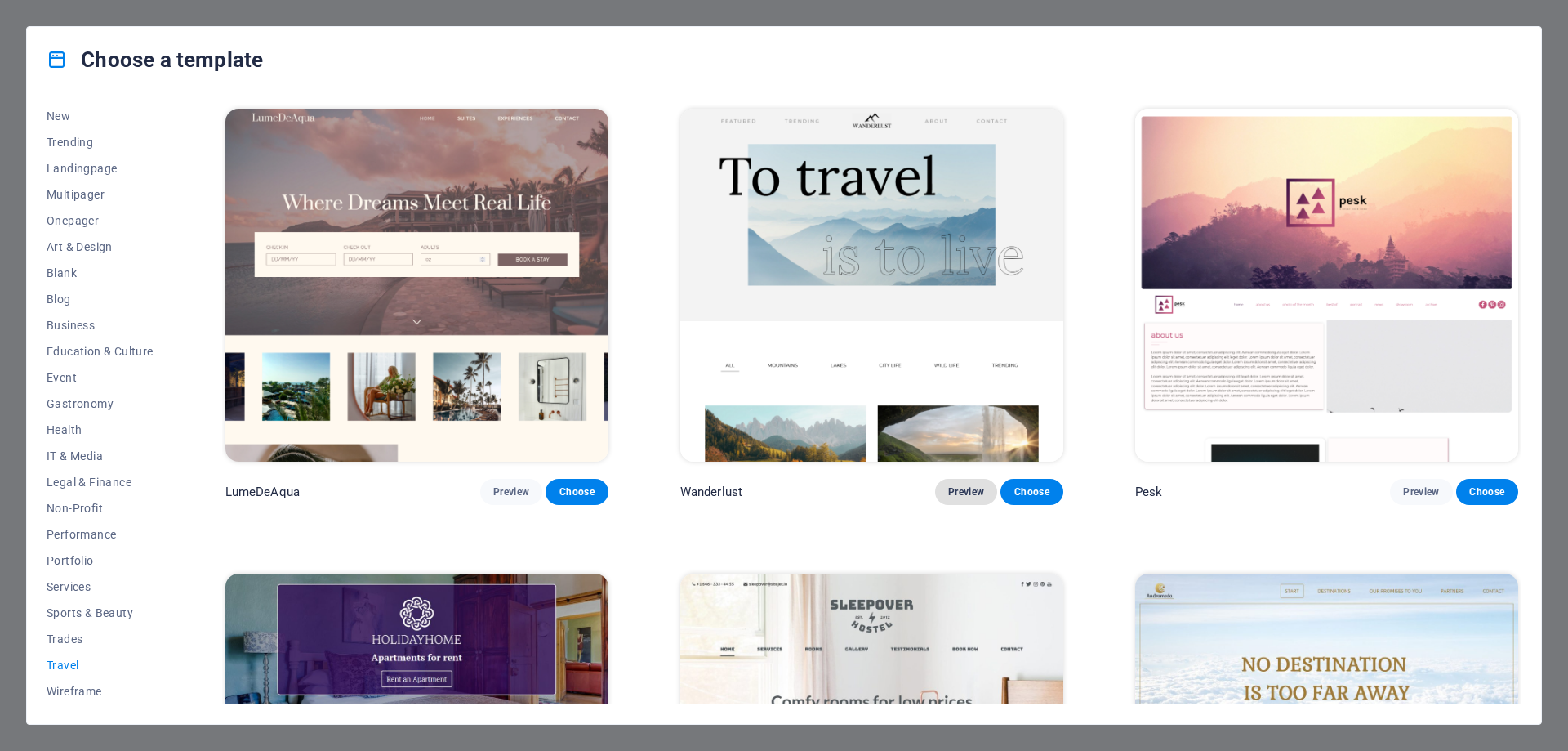
click at [958, 489] on span "Preview" at bounding box center [966, 491] width 36 height 13
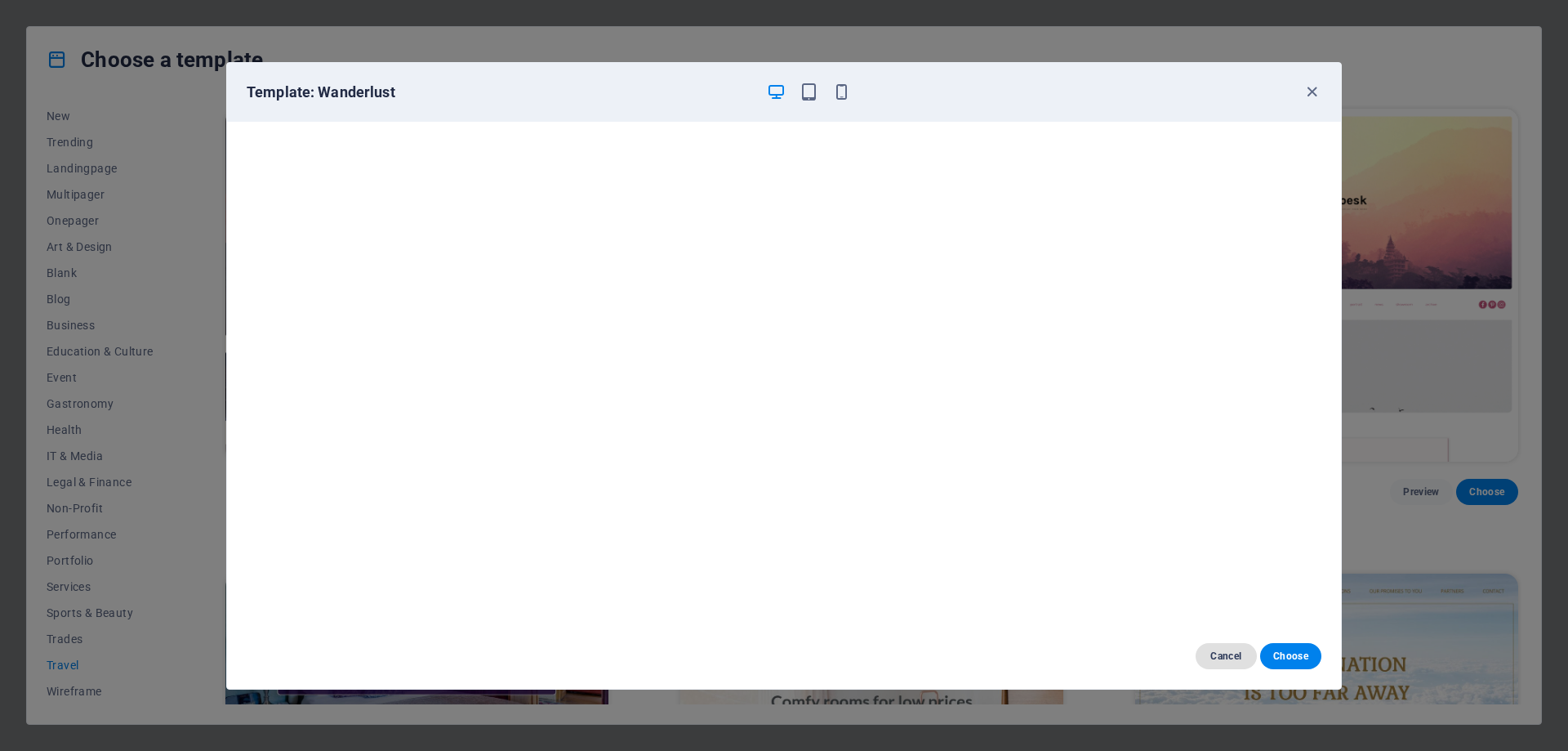
click at [1218, 654] on span "Cancel" at bounding box center [1226, 655] width 35 height 13
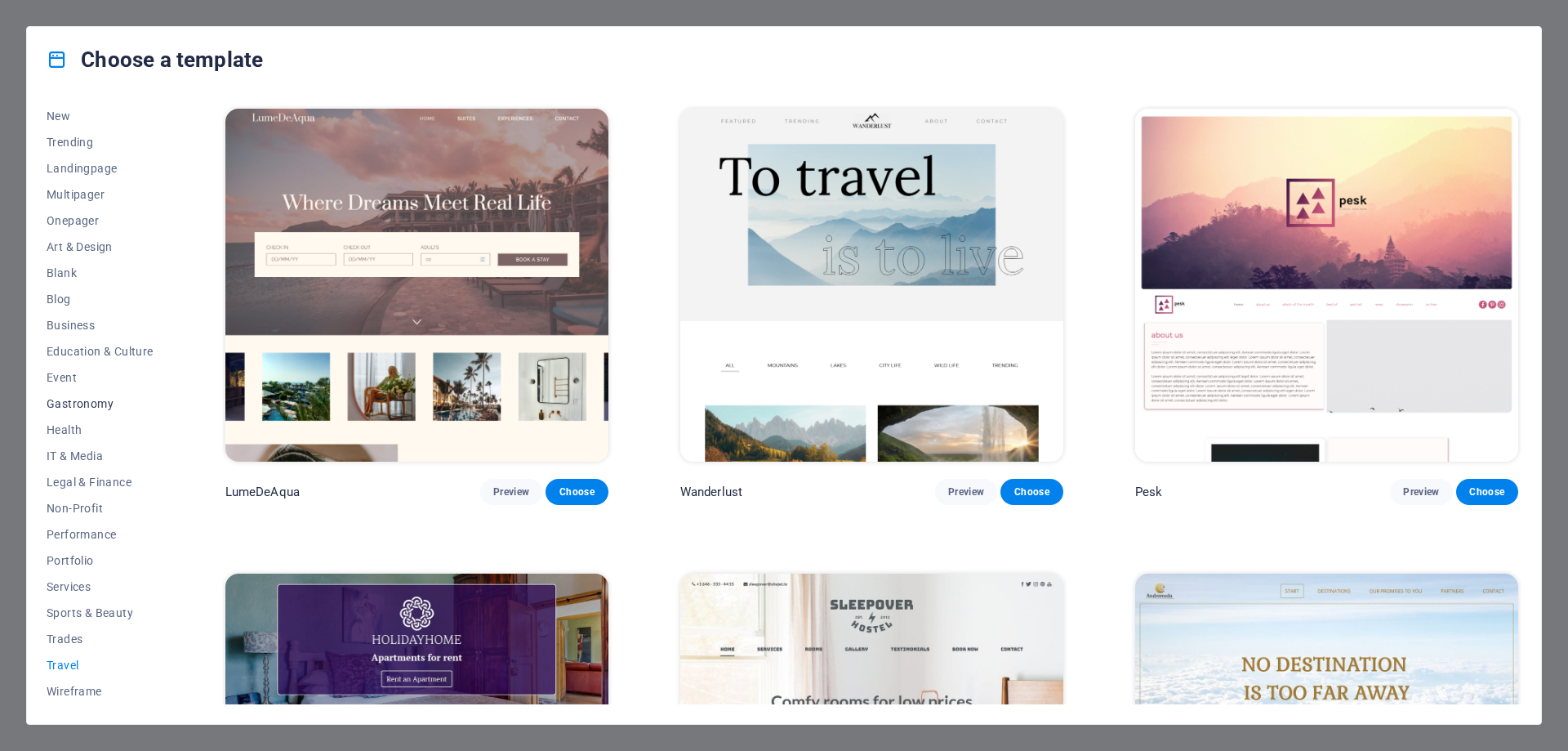
click at [76, 406] on span "Gastronomy" at bounding box center [100, 403] width 107 height 13
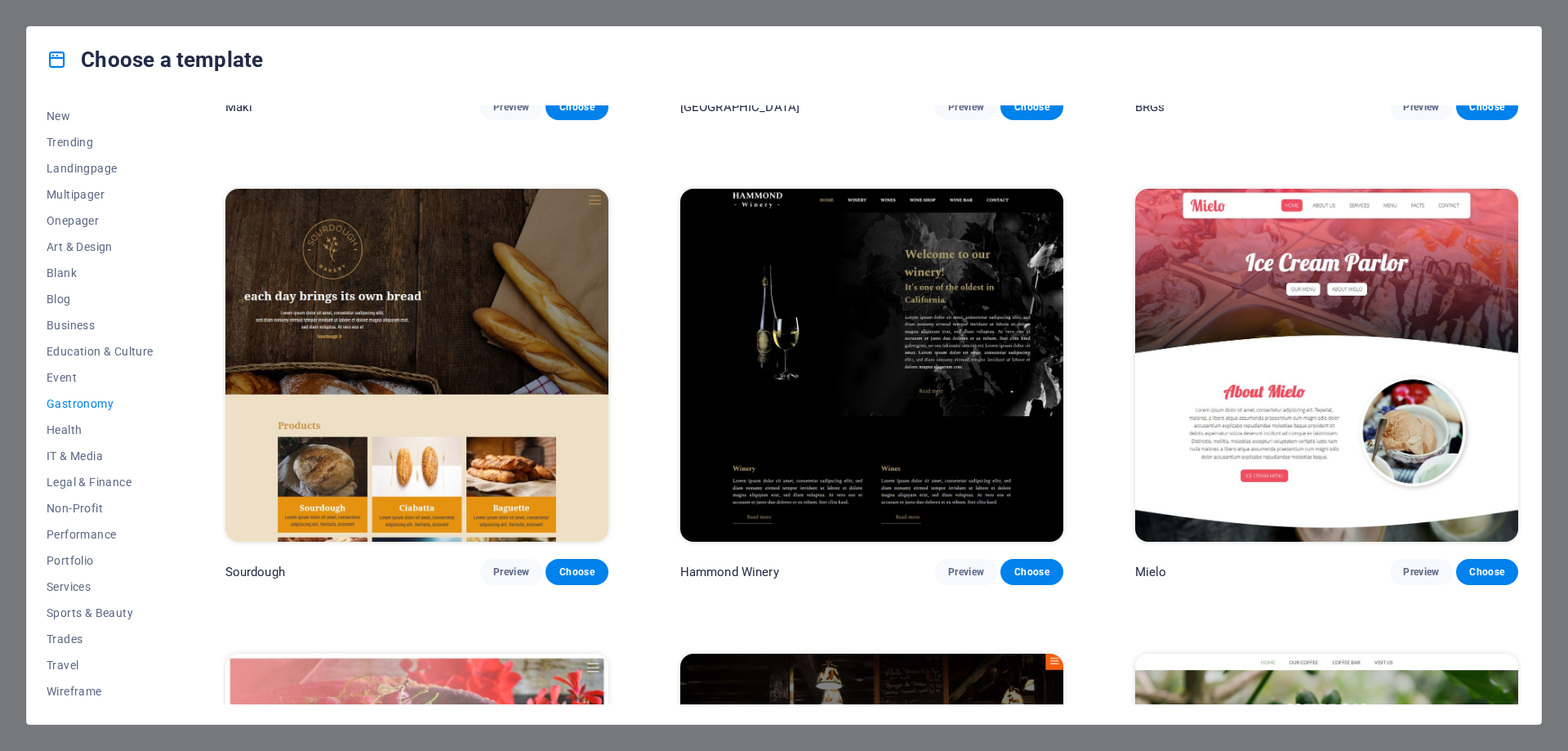
scroll to position [1308, 0]
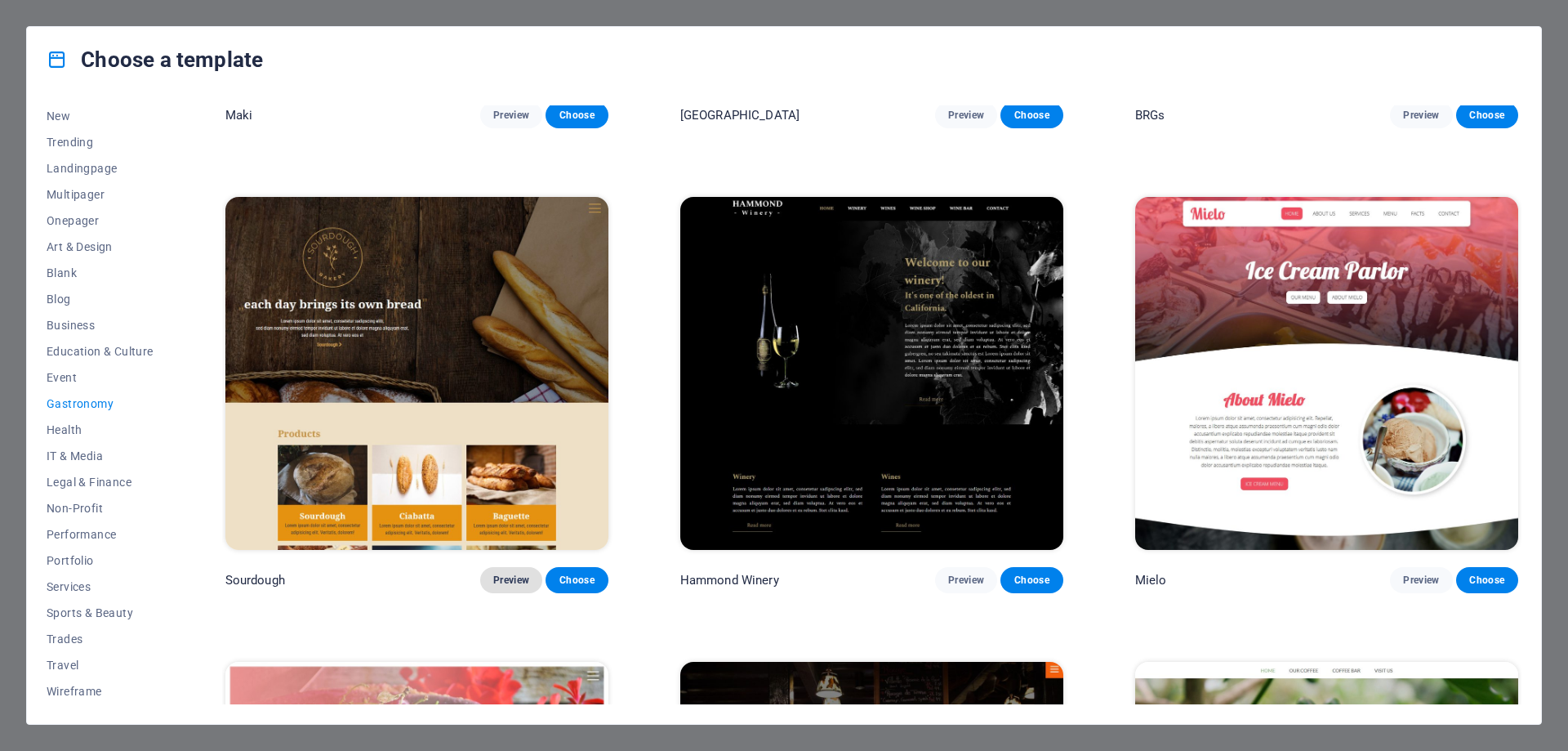
click at [518, 574] on span "Preview" at bounding box center [511, 580] width 36 height 13
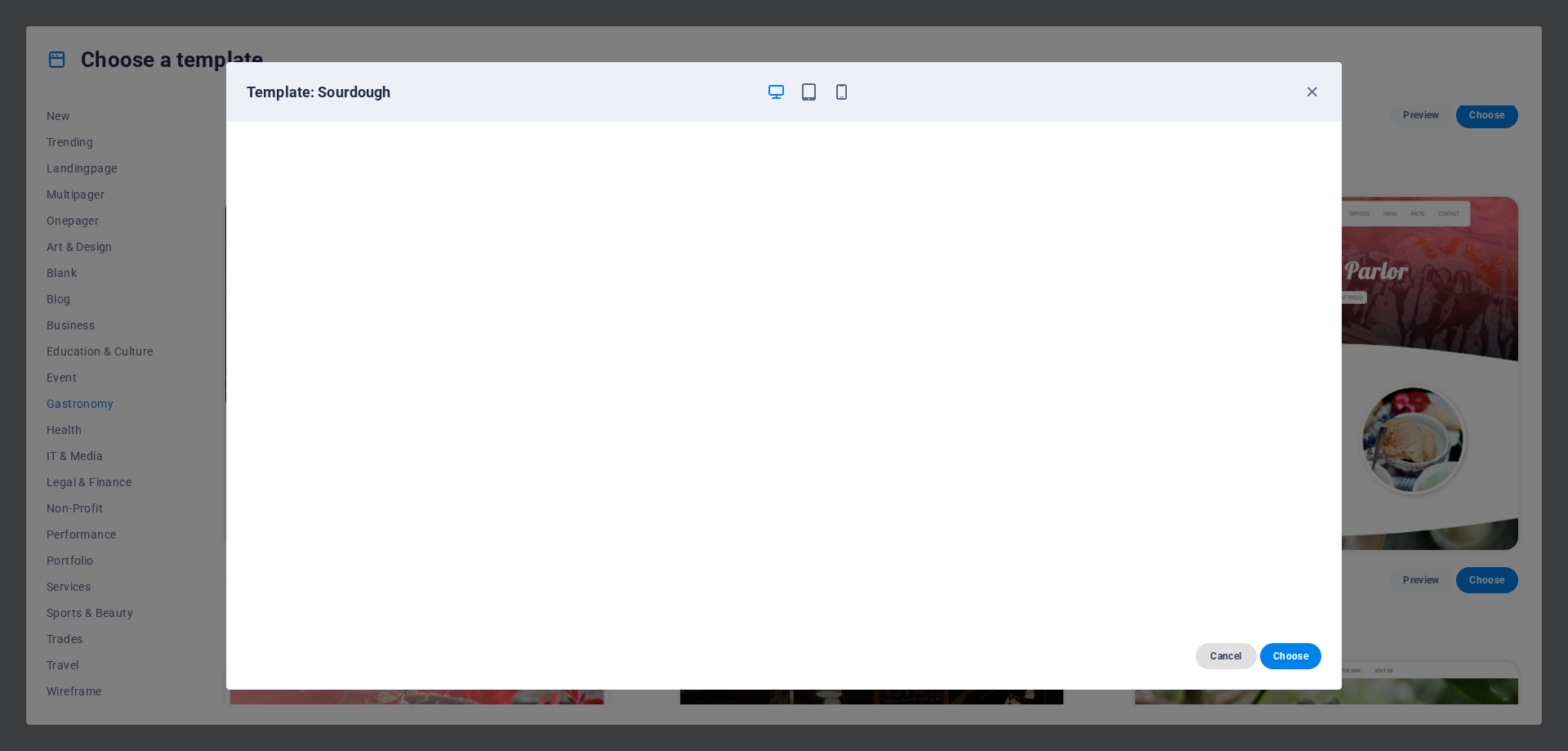
click at [1218, 657] on span "Cancel" at bounding box center [1226, 655] width 35 height 13
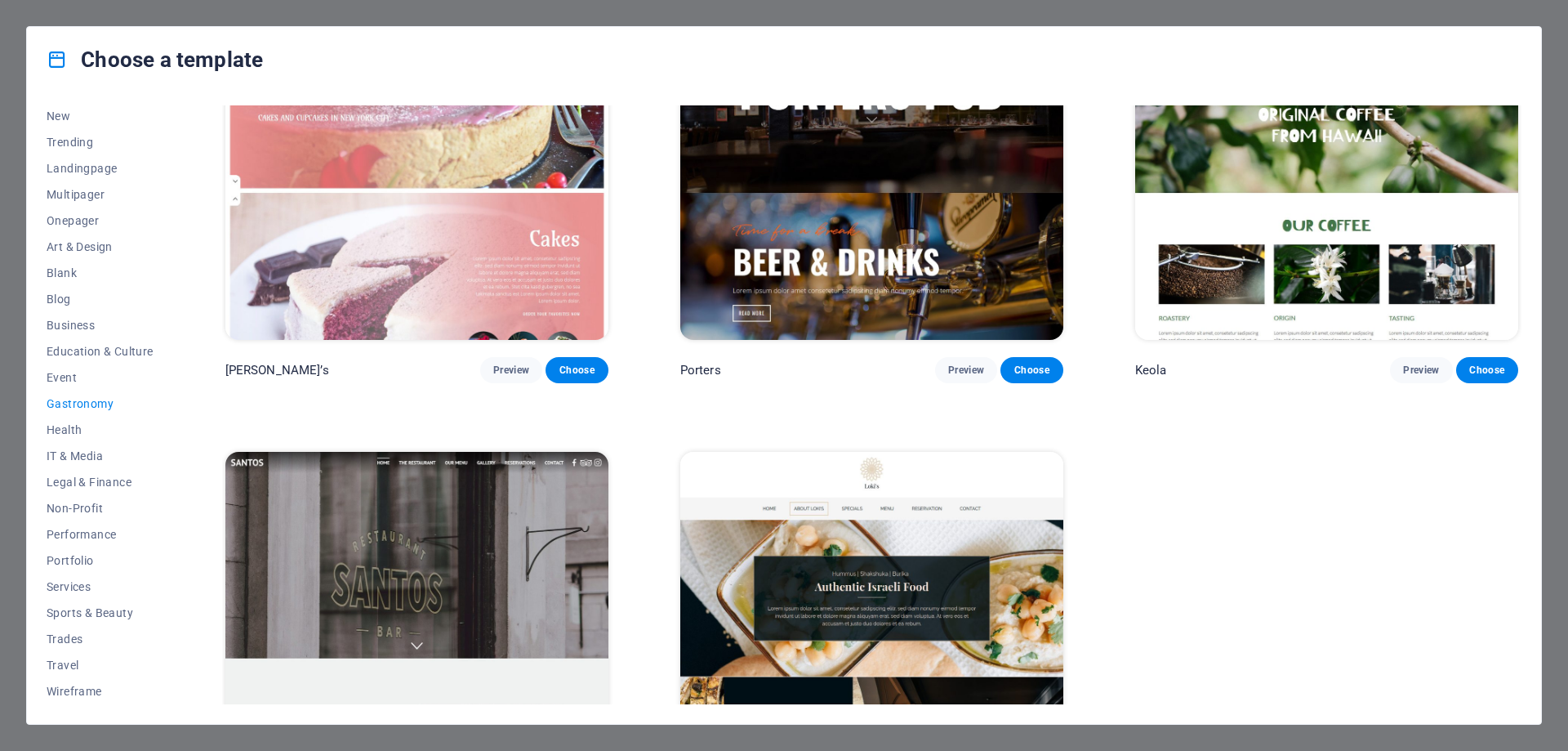
scroll to position [2116, 0]
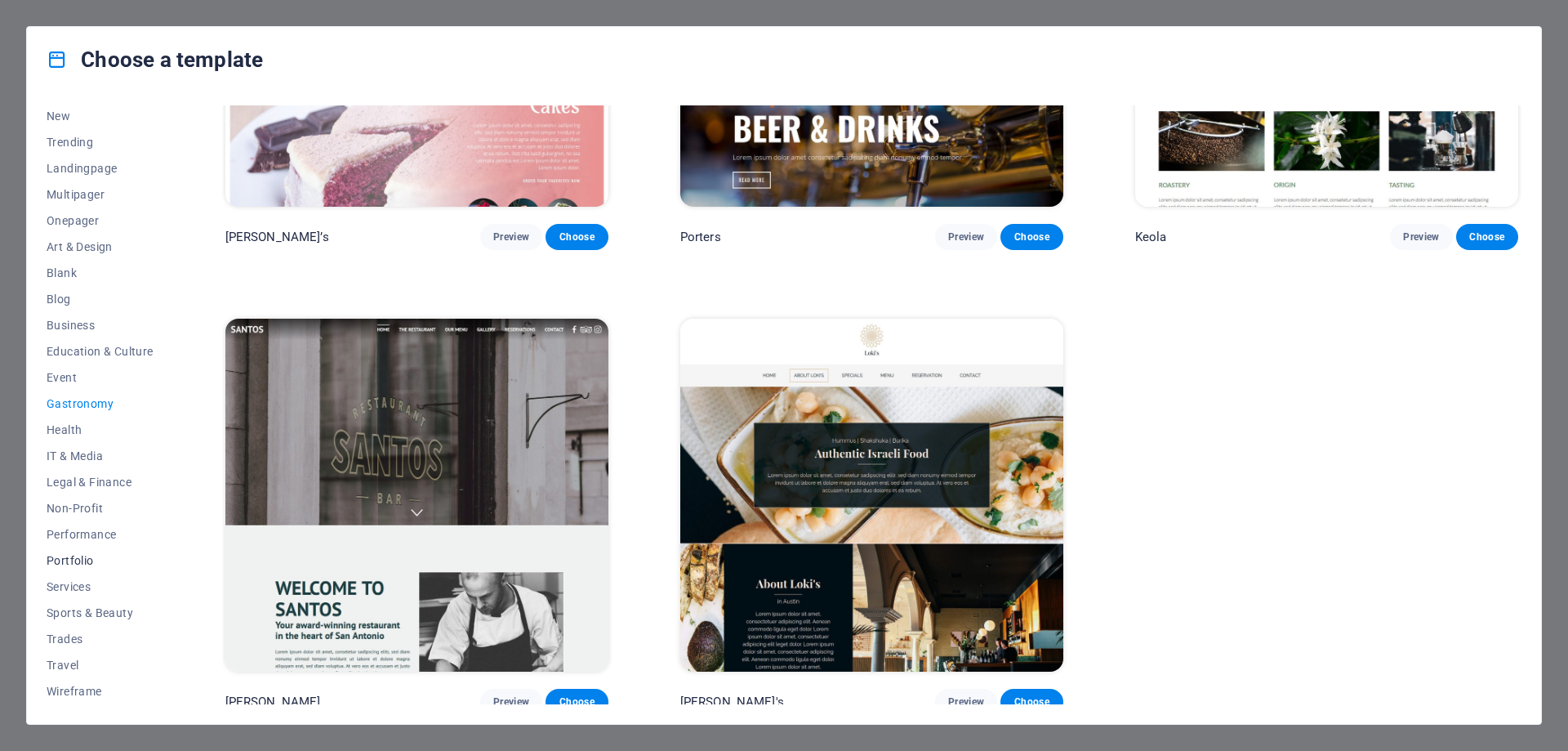
click at [69, 556] on span "Portfolio" at bounding box center [100, 560] width 107 height 13
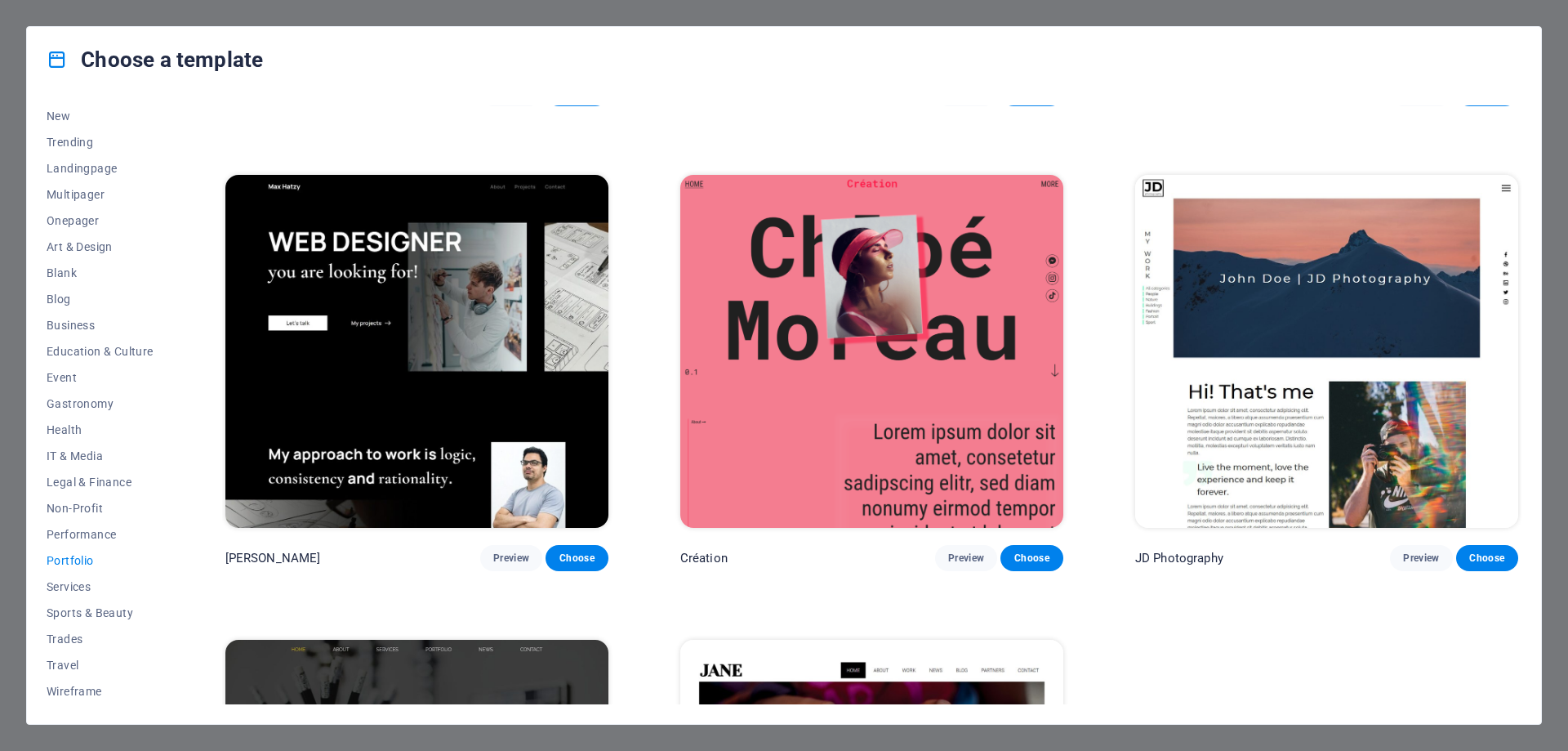
scroll to position [72, 0]
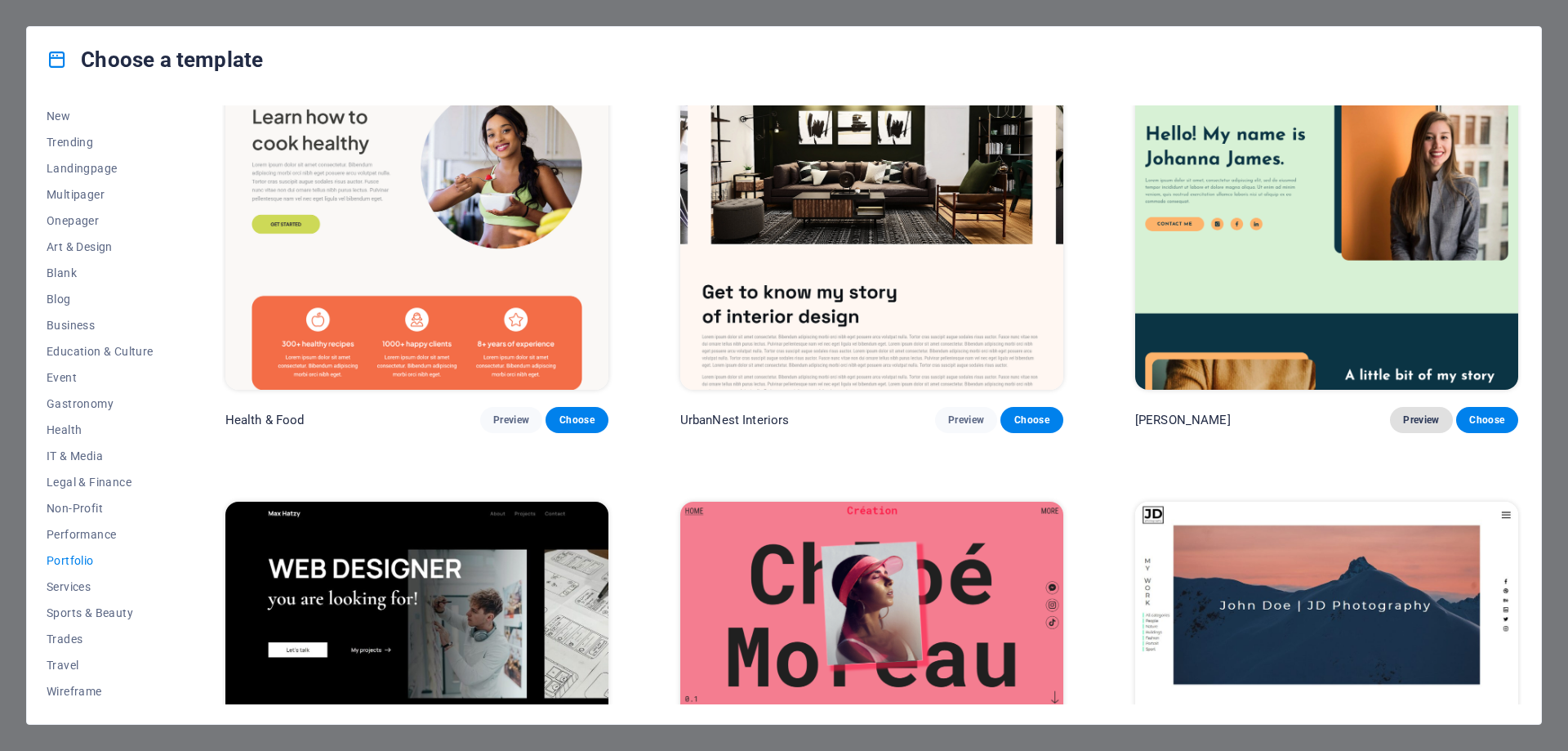
click at [1412, 418] on span "Preview" at bounding box center [1421, 419] width 36 height 13
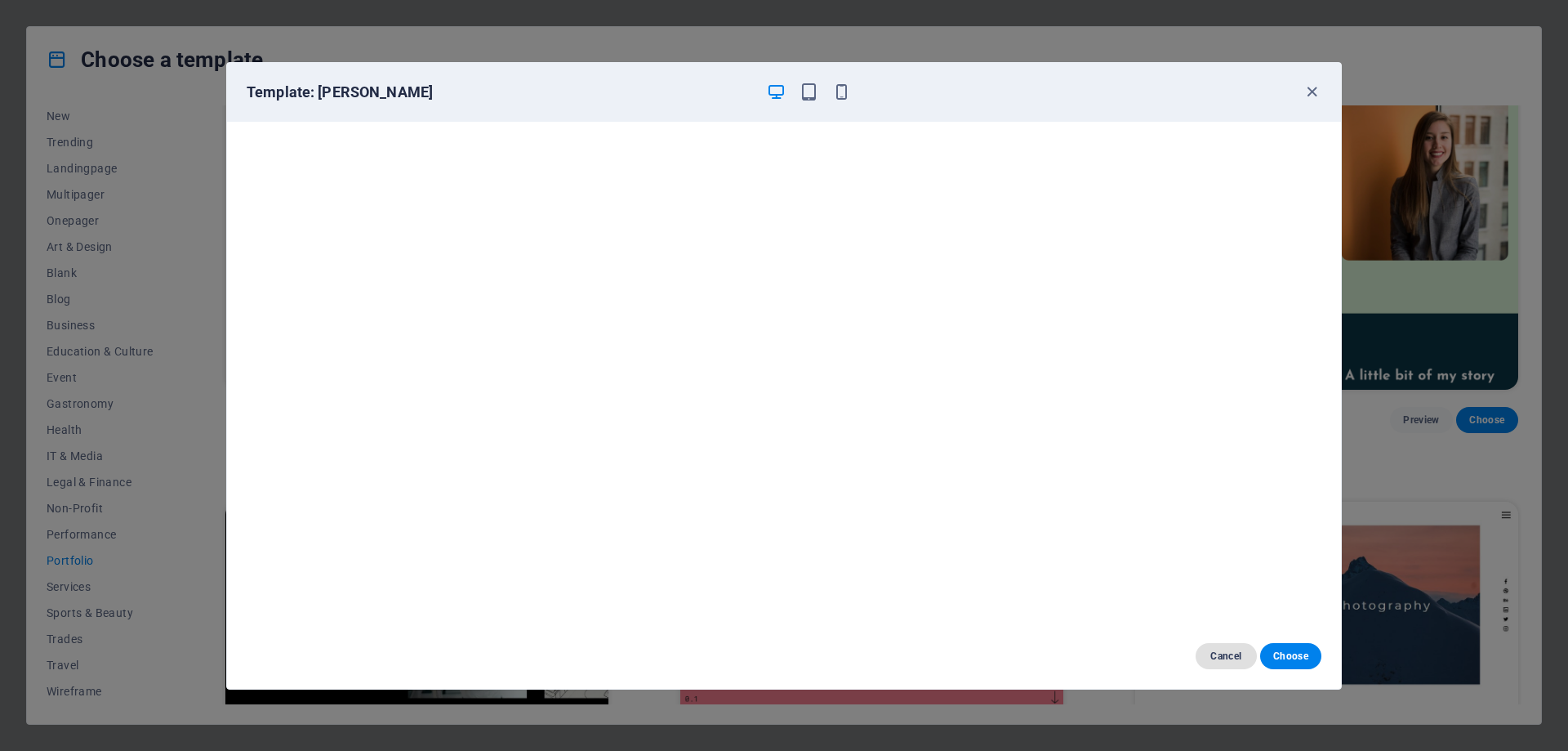
click at [1218, 651] on span "Cancel" at bounding box center [1226, 655] width 35 height 13
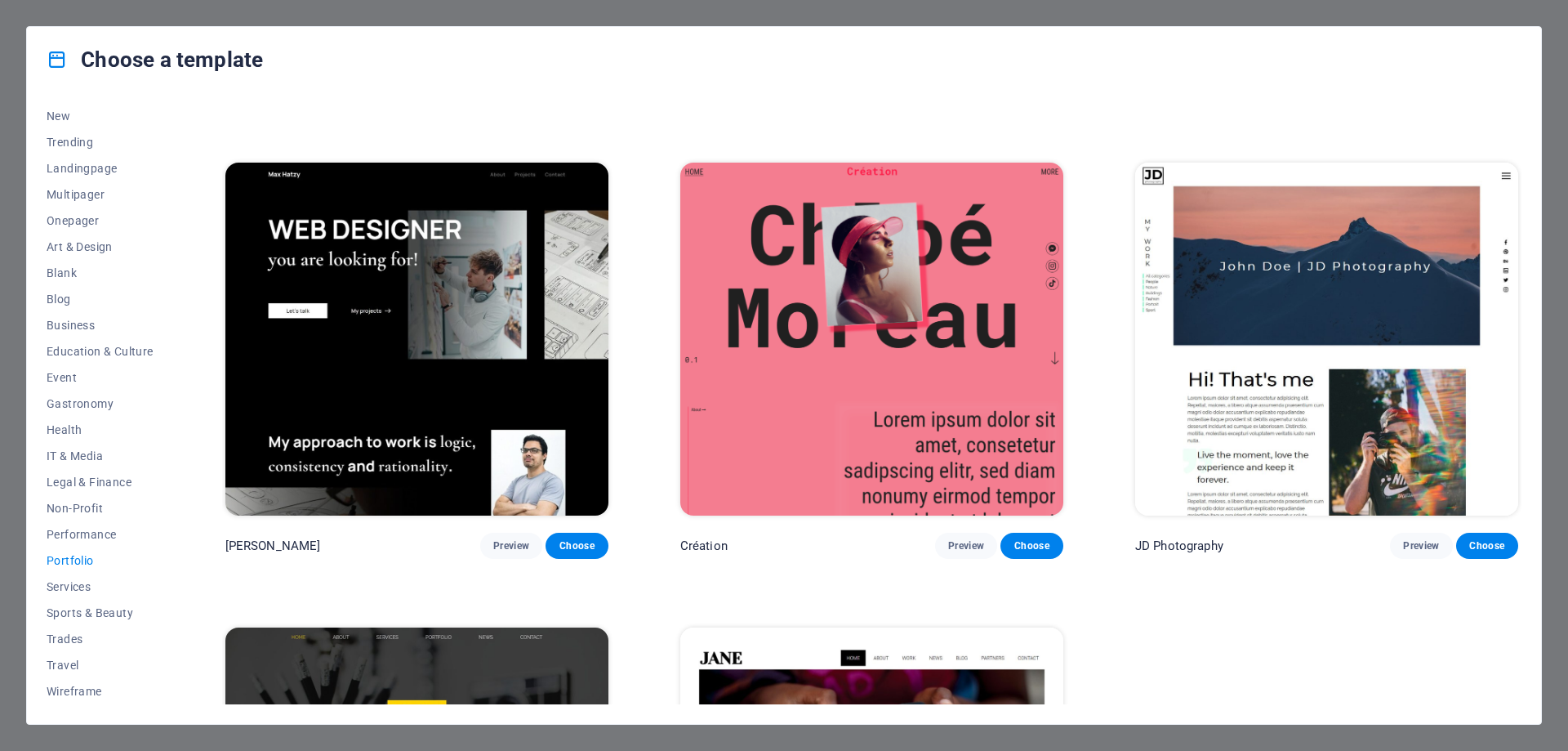
scroll to position [398, 0]
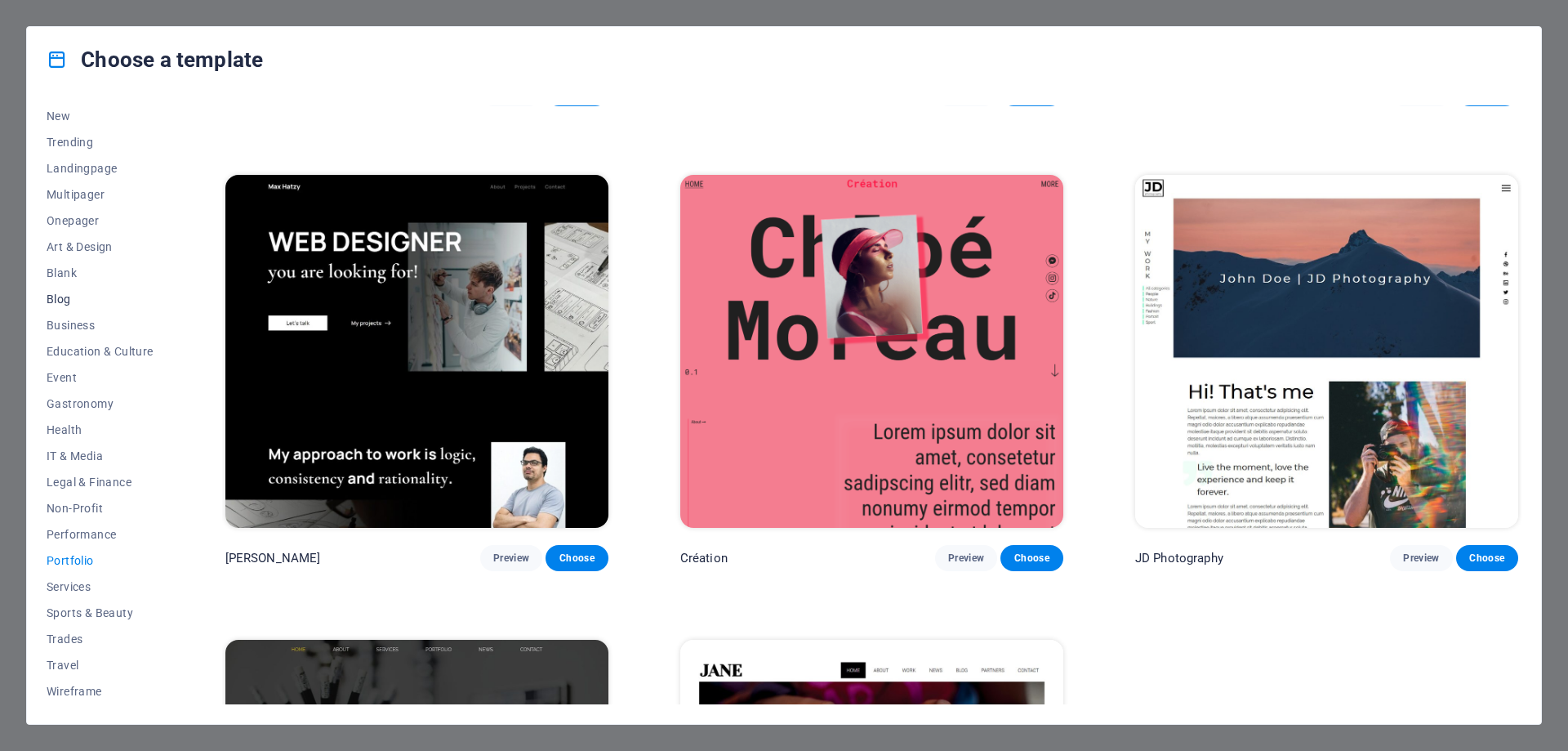
click at [58, 301] on span "Blog" at bounding box center [100, 299] width 107 height 13
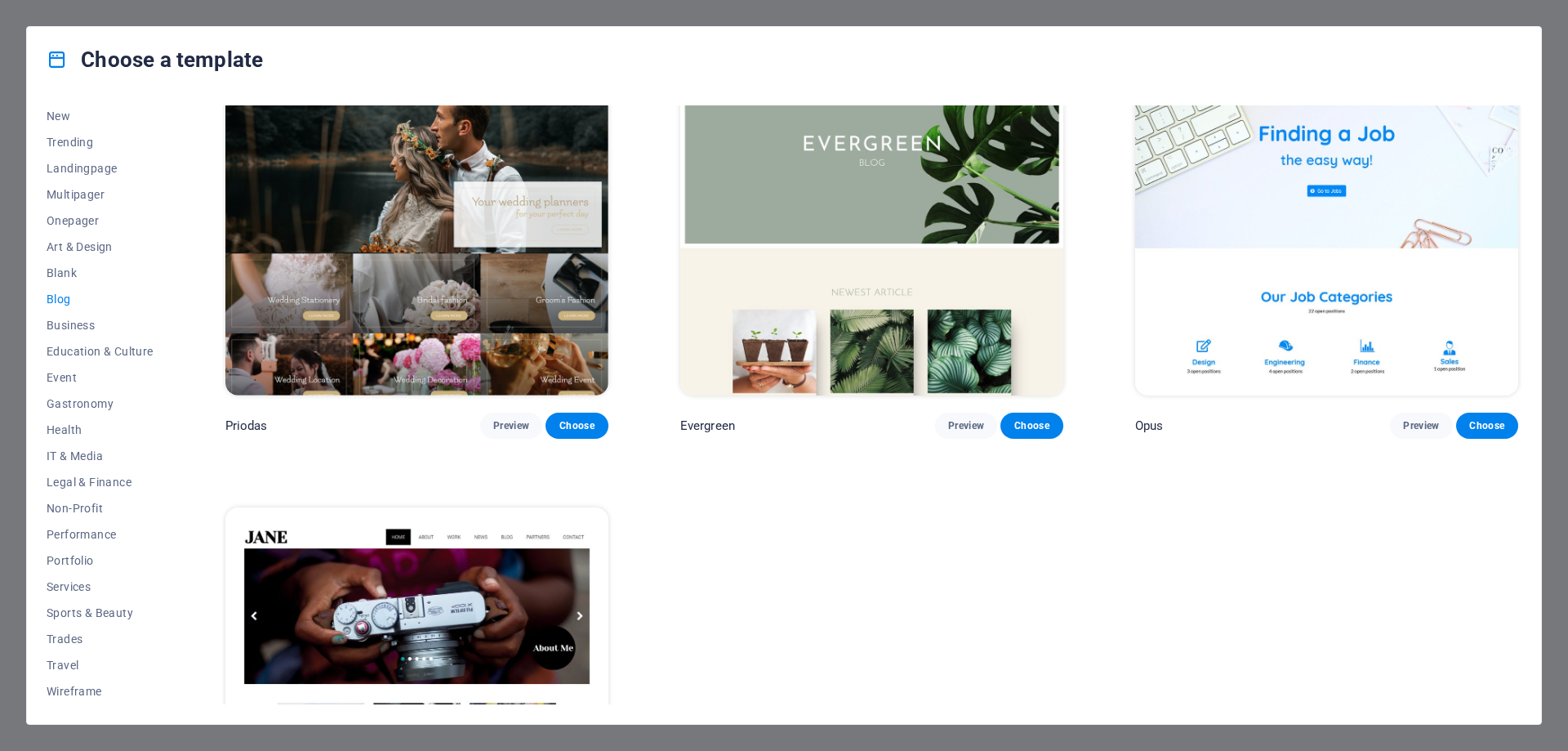
scroll to position [3369, 0]
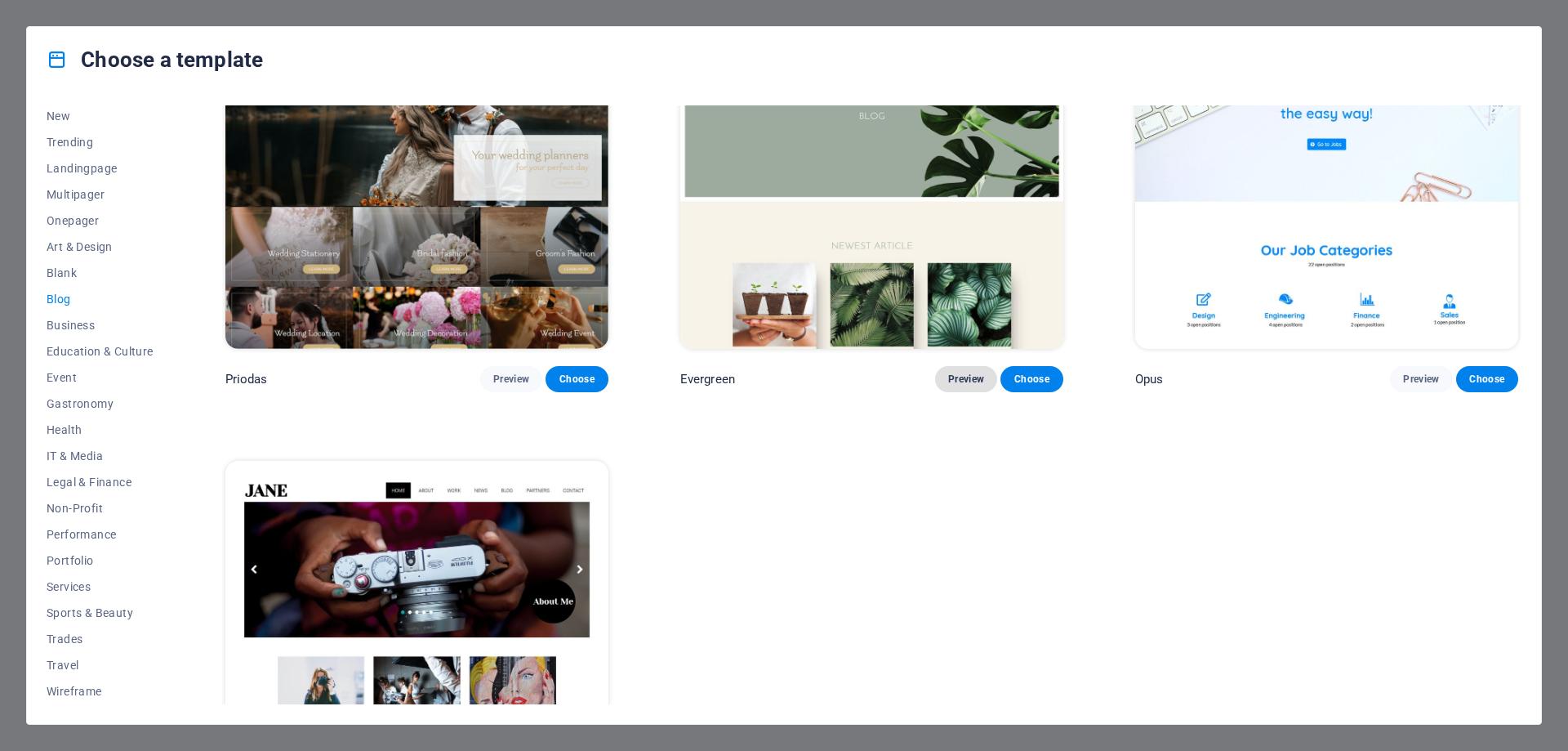
click at [965, 373] on span "Preview" at bounding box center [966, 378] width 36 height 13
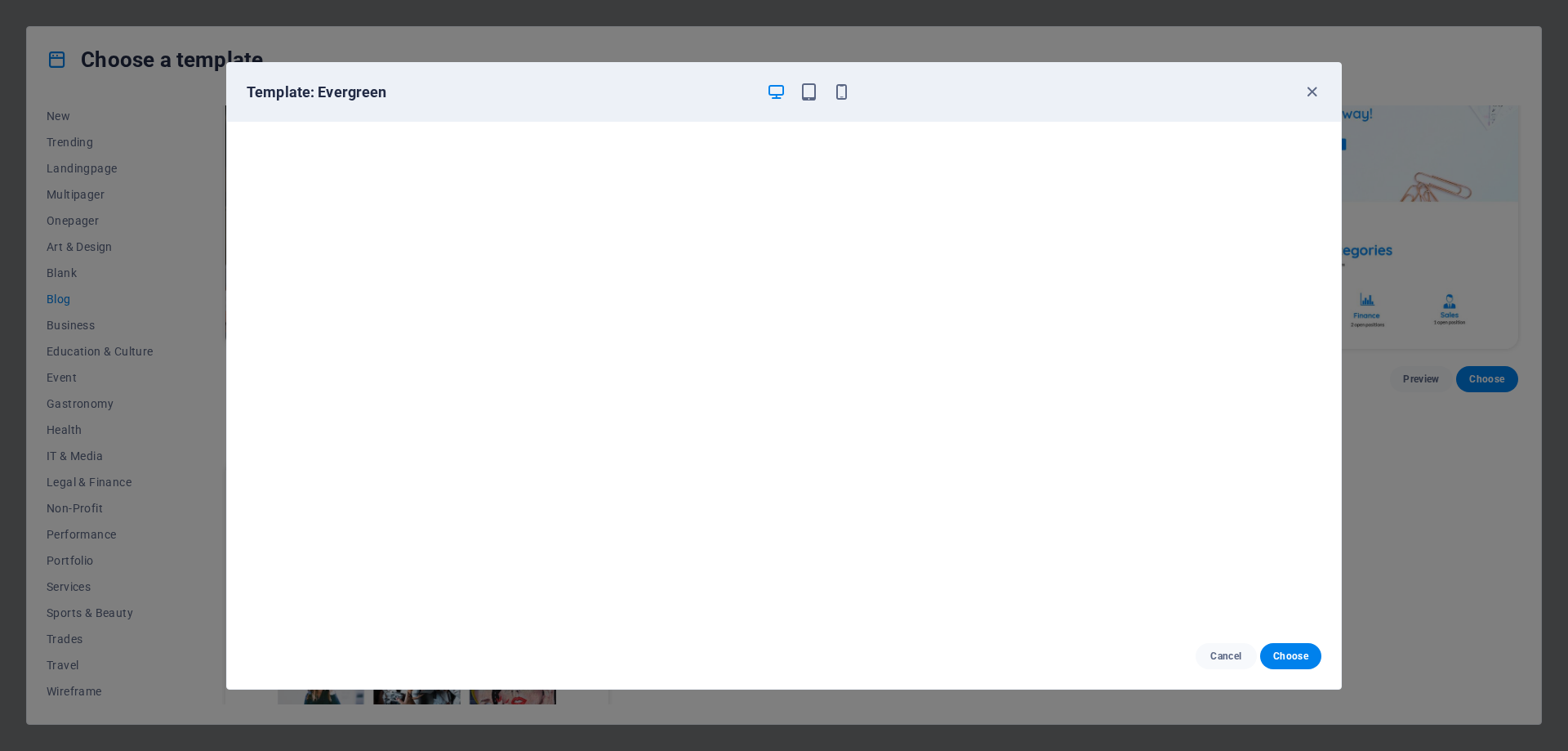
scroll to position [4, 0]
click at [1313, 92] on icon "button" at bounding box center [1311, 92] width 19 height 19
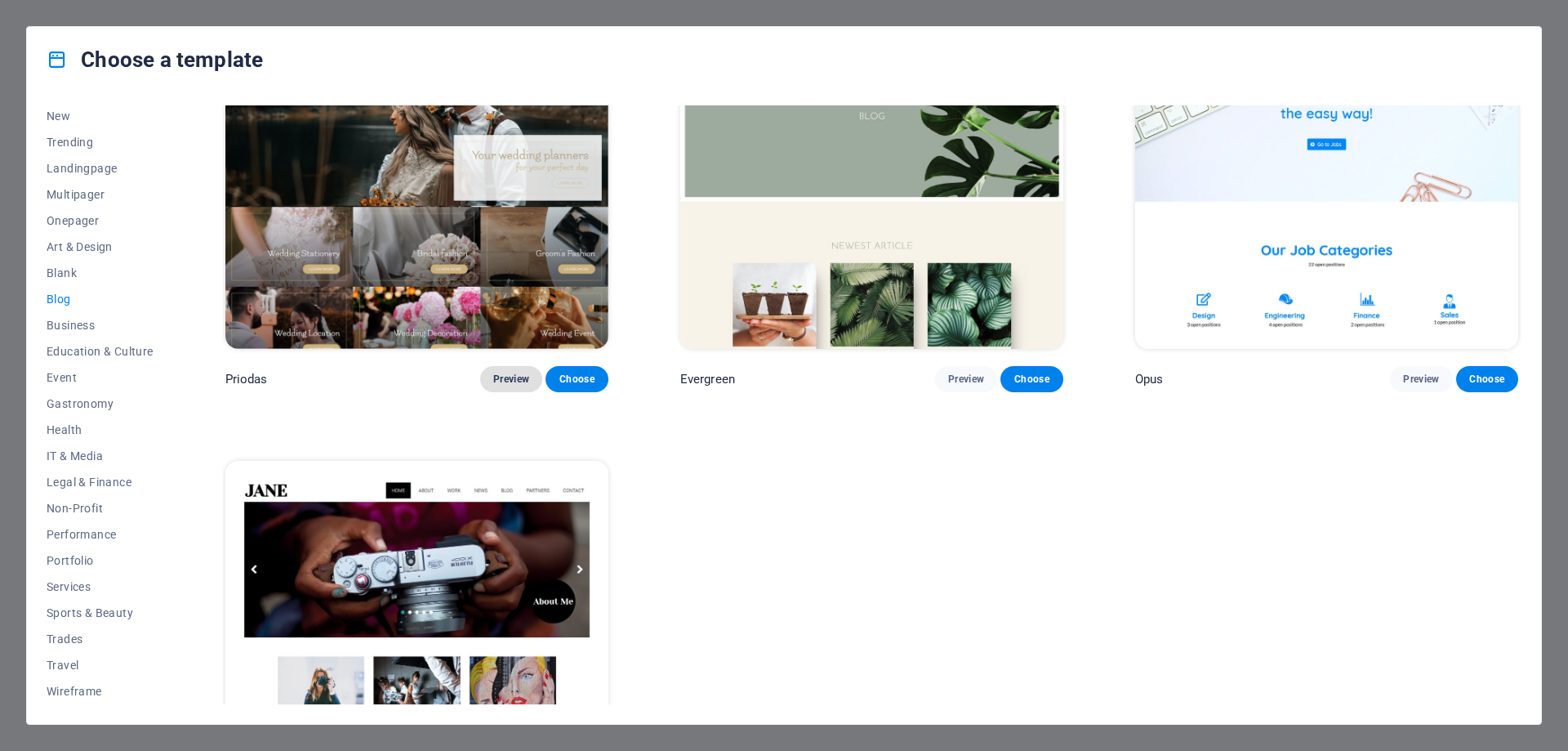
click at [503, 373] on span "Preview" at bounding box center [511, 378] width 36 height 13
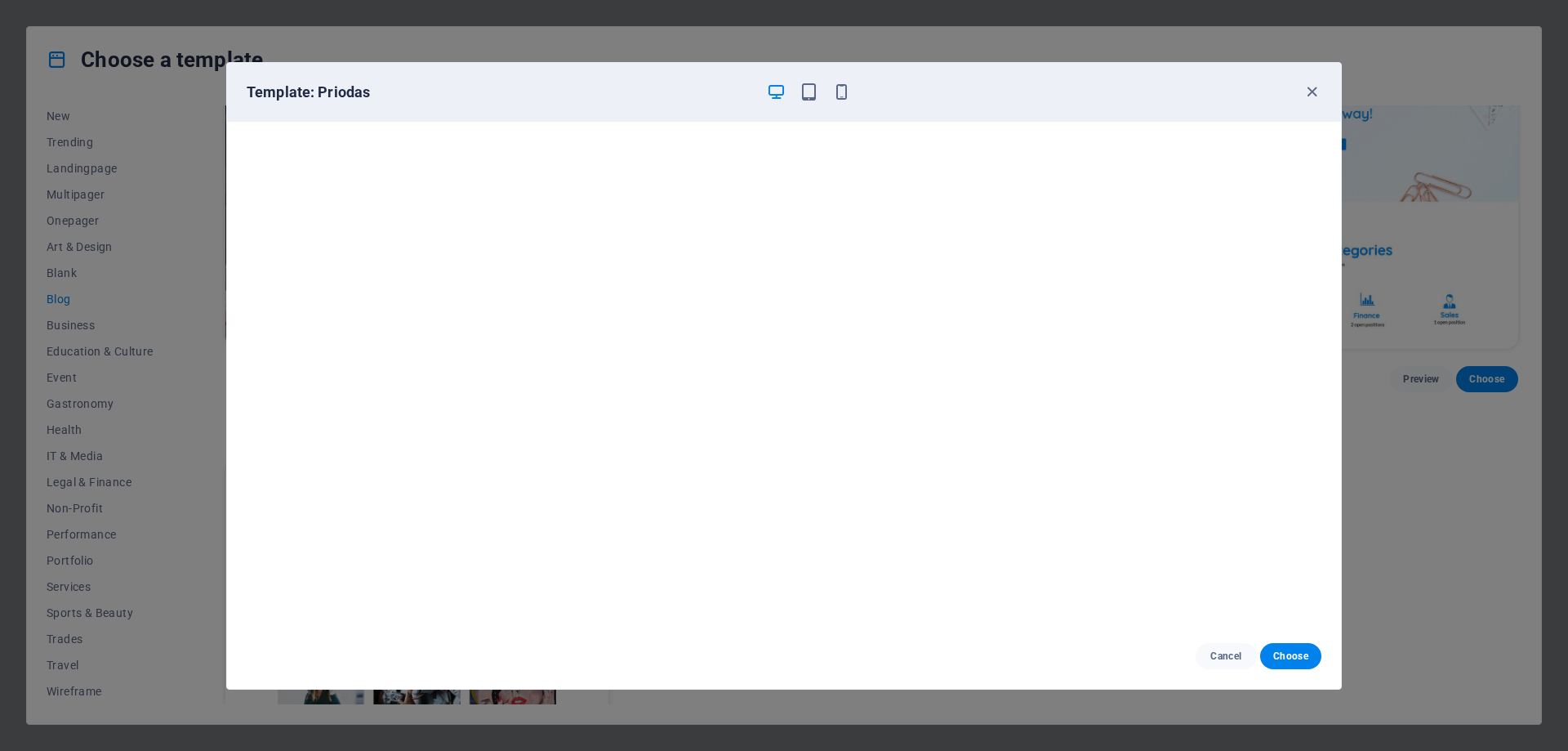
click at [71, 241] on div "Template: Priodas Cancel Choose" at bounding box center [784, 376] width 1568 height 751
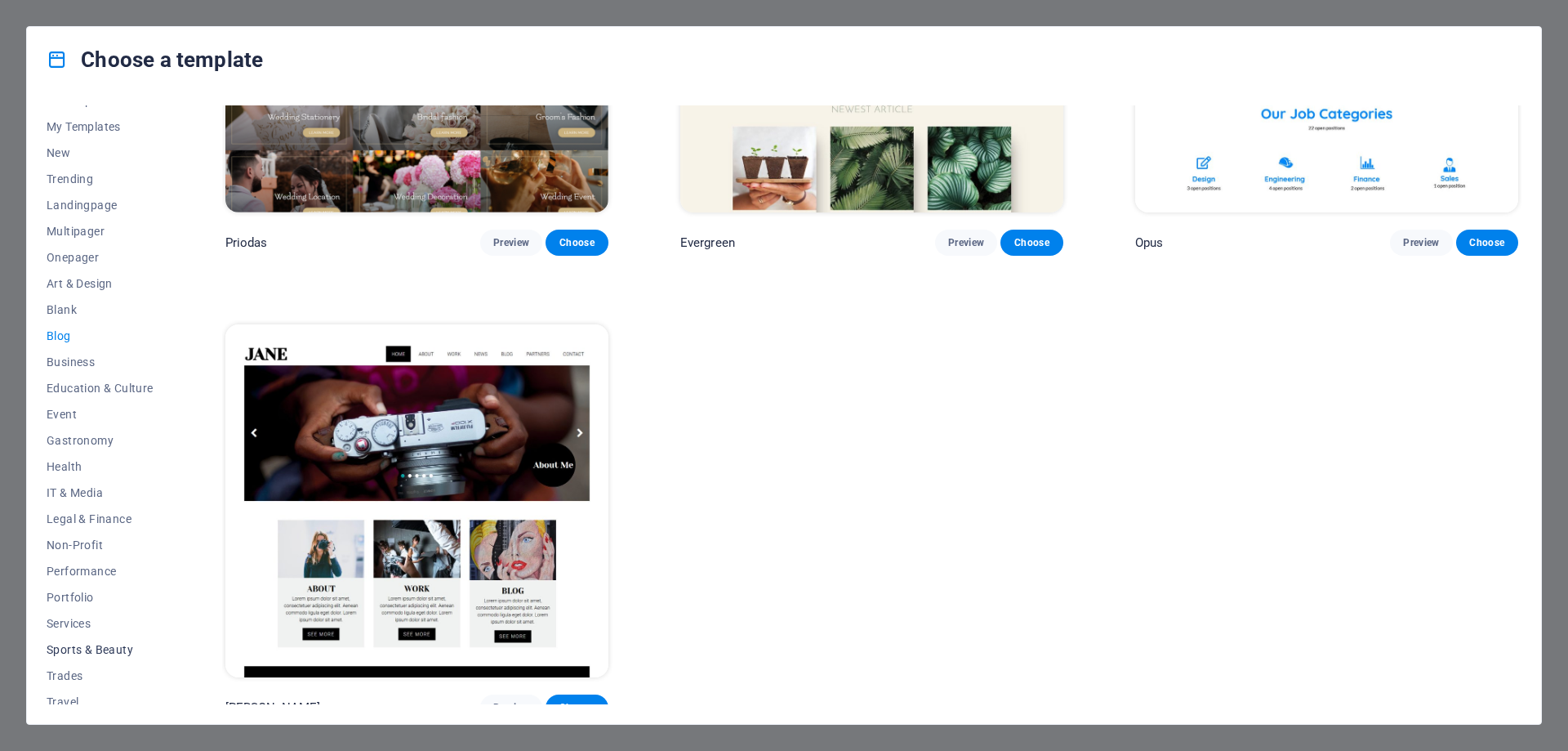
scroll to position [0, 0]
click at [120, 60] on h4 "Choose a template" at bounding box center [154, 60] width 216 height 26
click at [103, 117] on span "All Templates" at bounding box center [100, 118] width 107 height 13
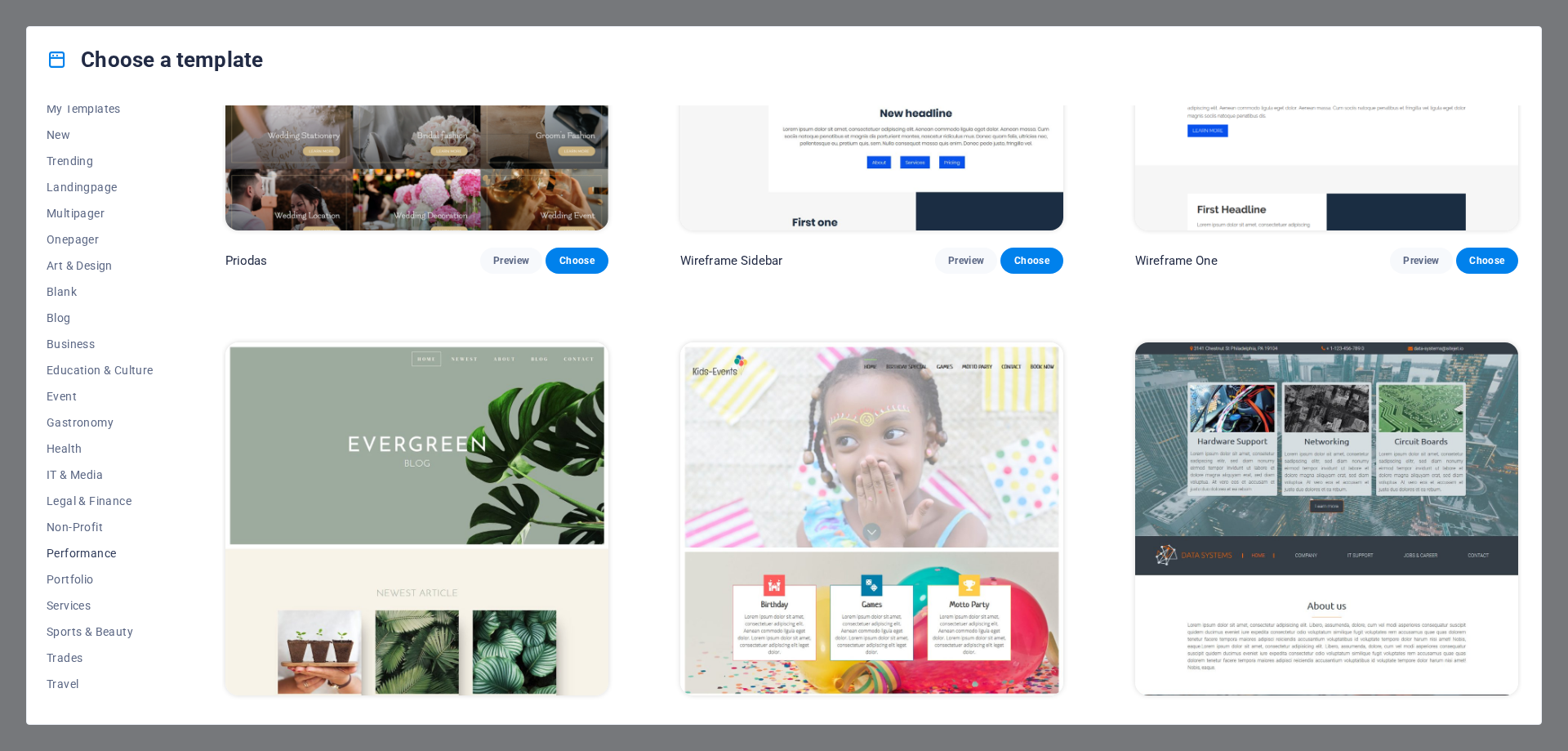
scroll to position [55, 0]
click at [68, 587] on span "Services" at bounding box center [100, 586] width 107 height 13
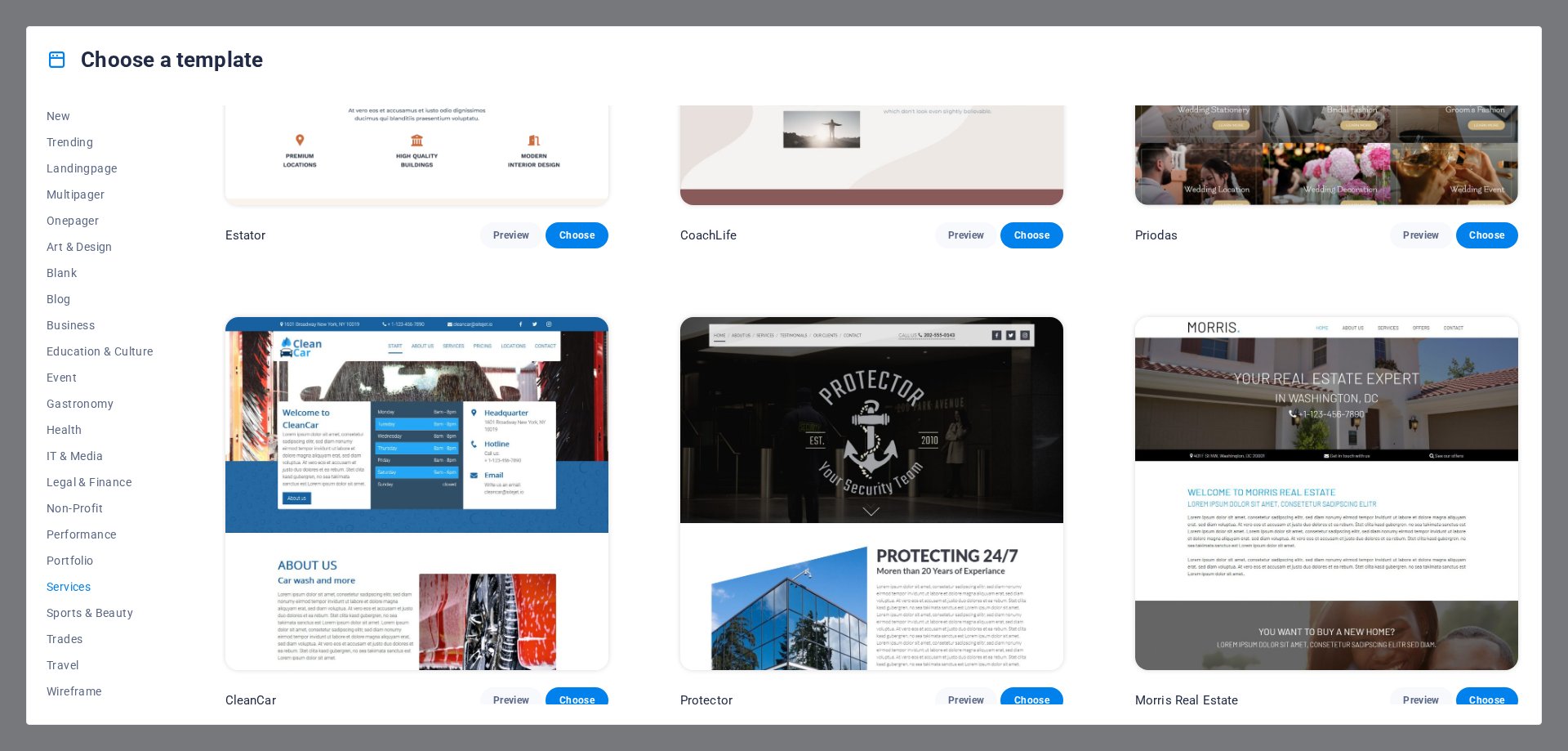
click at [1261, 402] on img at bounding box center [1326, 493] width 383 height 353
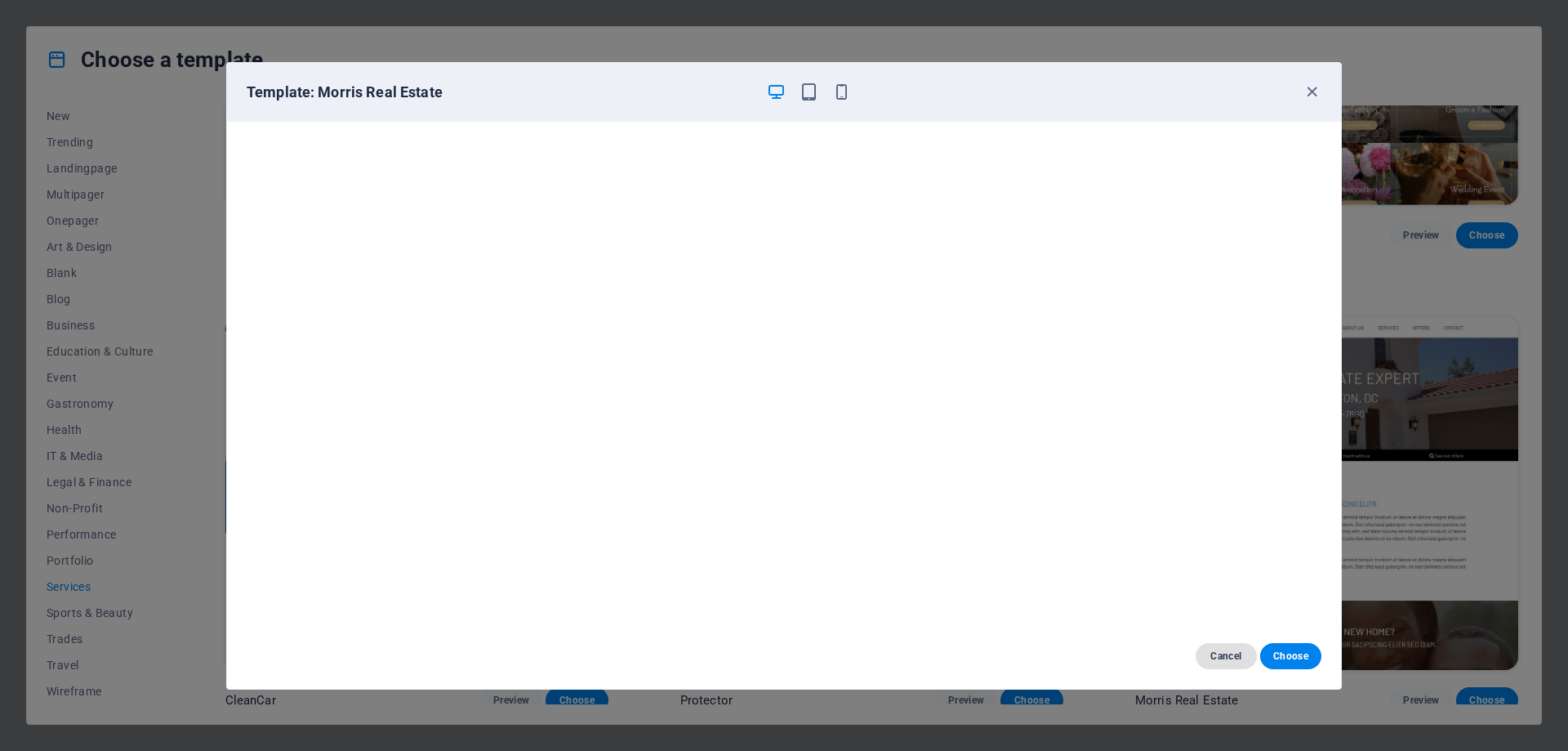
click at [1224, 654] on span "Cancel" at bounding box center [1226, 655] width 35 height 13
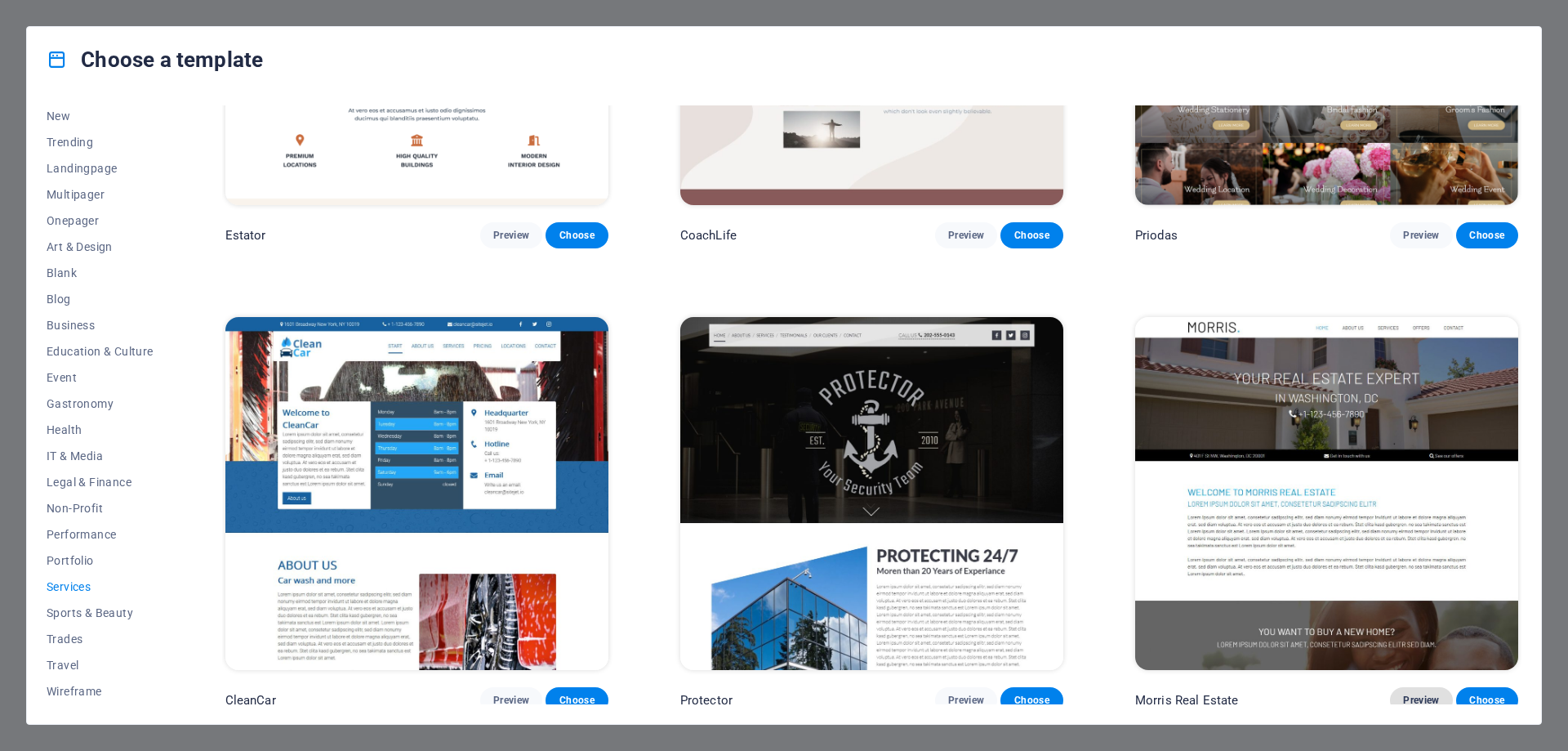
click at [1405, 693] on span "Preview" at bounding box center [1421, 699] width 36 height 13
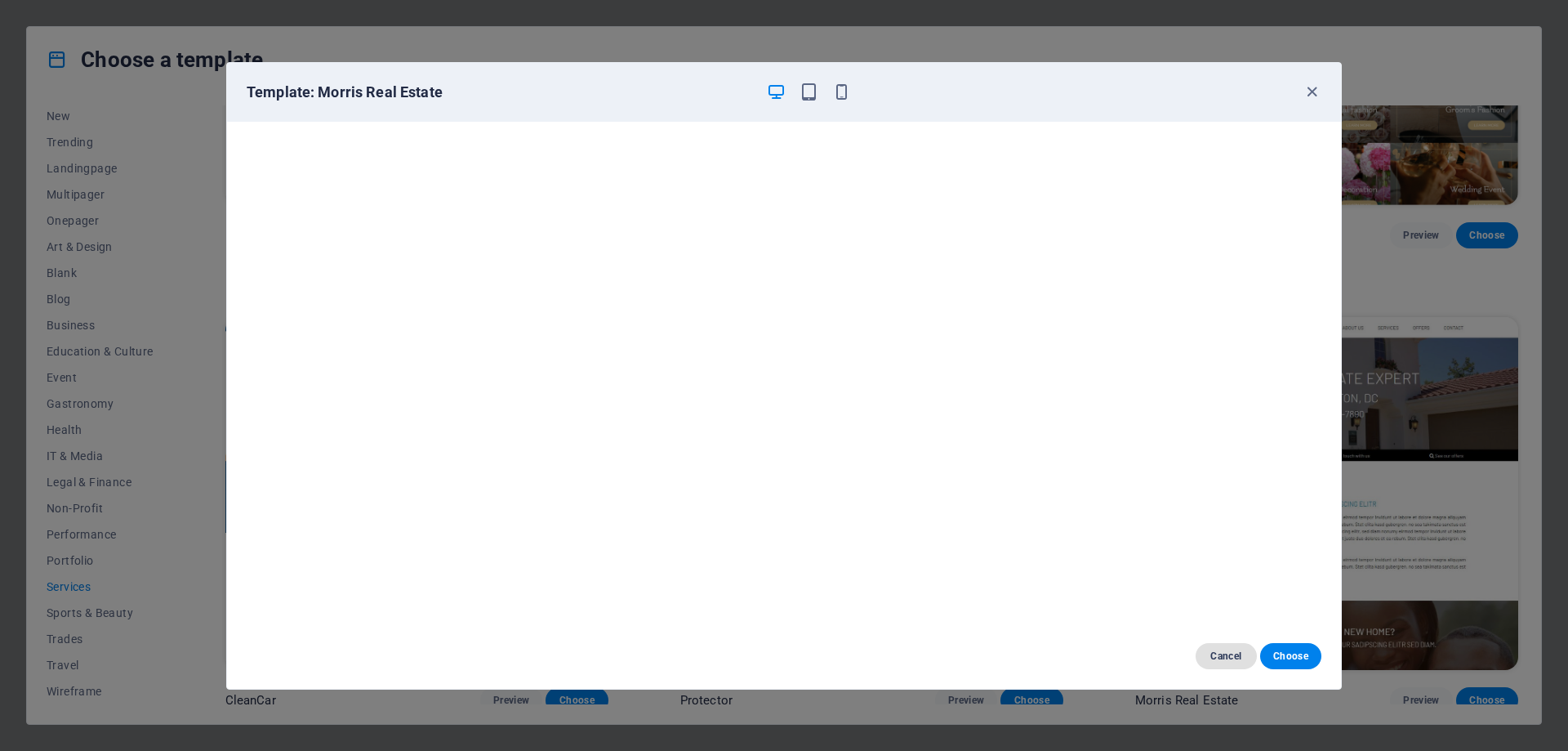
click at [1225, 656] on span "Cancel" at bounding box center [1226, 655] width 35 height 13
